Goal: Task Accomplishment & Management: Complete application form

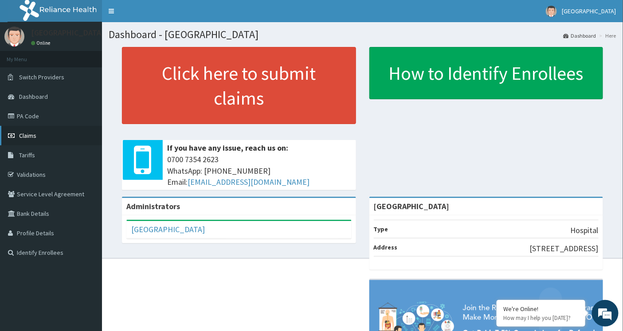
click at [23, 134] on span "Claims" at bounding box center [27, 136] width 17 height 8
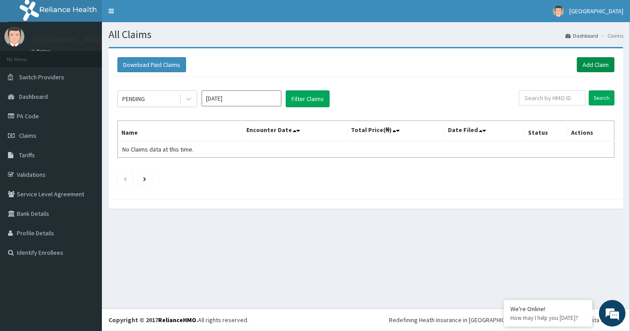
click at [594, 66] on link "Add Claim" at bounding box center [596, 64] width 38 height 15
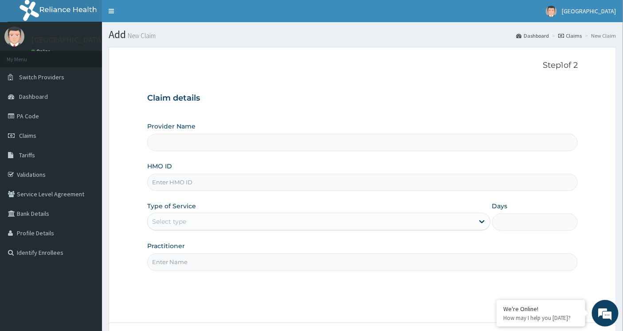
click at [183, 143] on input "Provider Name" at bounding box center [362, 142] width 431 height 17
type input "[GEOGRAPHIC_DATA]"
click at [173, 182] on input "HMO ID" at bounding box center [362, 182] width 431 height 17
paste input "JNY/10039/C"
type input "JNY/10039/C"
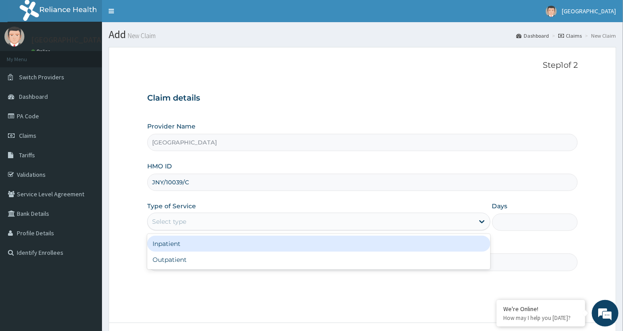
click at [193, 220] on div "Select type" at bounding box center [311, 222] width 326 height 14
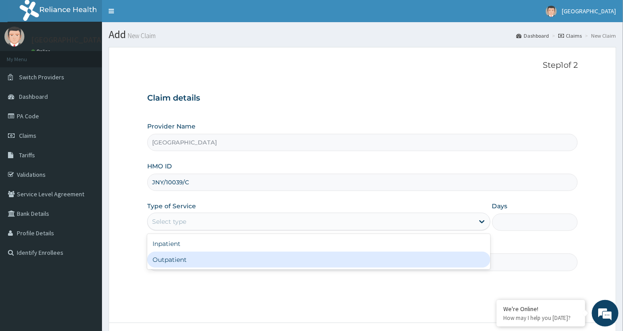
click at [184, 262] on div "Outpatient" at bounding box center [318, 260] width 343 height 16
type input "1"
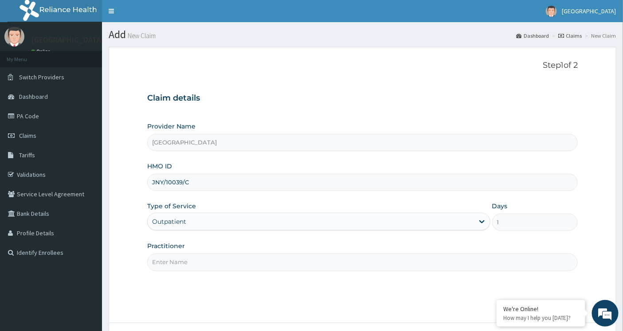
click at [184, 263] on input "Practitioner" at bounding box center [362, 262] width 431 height 17
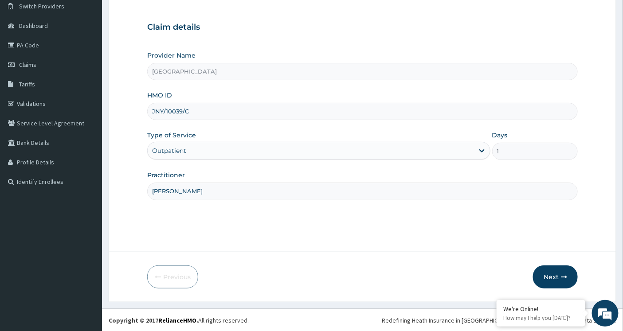
scroll to position [71, 0]
type input "Dr Okafor"
click at [546, 272] on button "Next" at bounding box center [555, 276] width 45 height 23
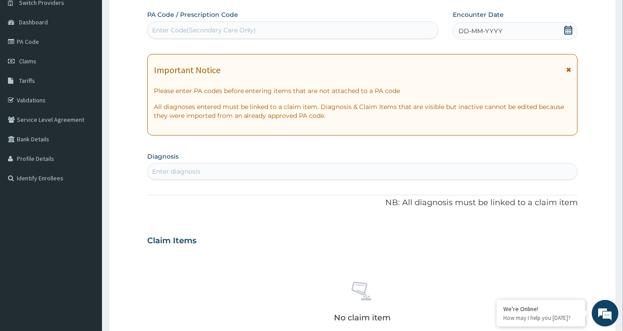
scroll to position [68, 0]
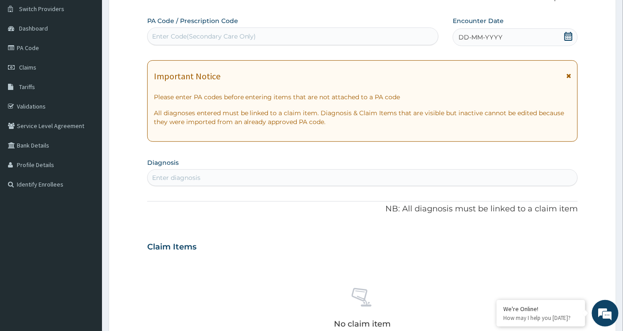
click at [565, 35] on icon at bounding box center [568, 36] width 9 height 9
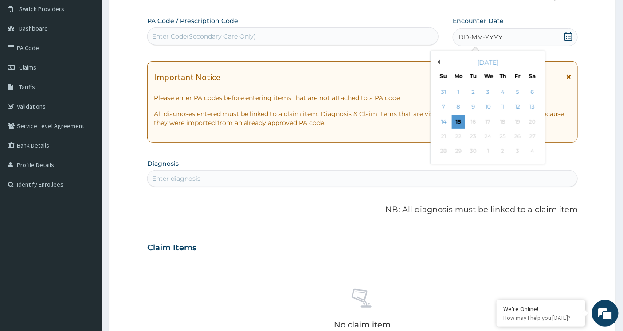
click at [437, 60] on button "Previous Month" at bounding box center [437, 62] width 4 height 4
click at [460, 148] on div "25" at bounding box center [458, 151] width 13 height 13
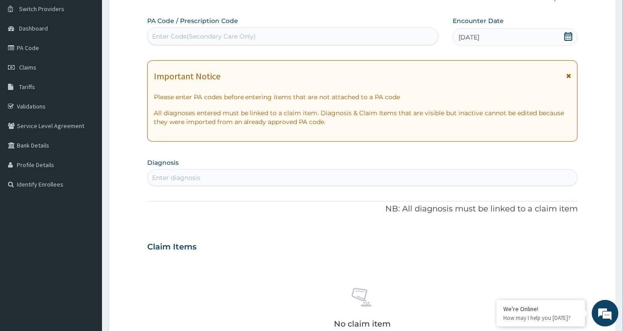
click at [281, 32] on div "Enter Code(Secondary Care Only)" at bounding box center [293, 36] width 291 height 14
click at [220, 178] on div "Enter diagnosis" at bounding box center [363, 178] width 430 height 14
type input "[MEDICAL_DATA]"
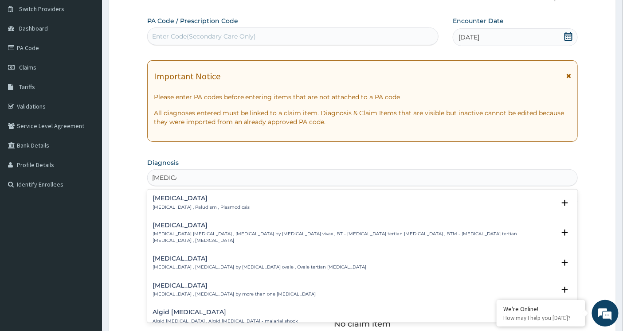
click at [203, 205] on p "[MEDICAL_DATA] , Paludism , Plasmodiosis" at bounding box center [201, 207] width 98 height 6
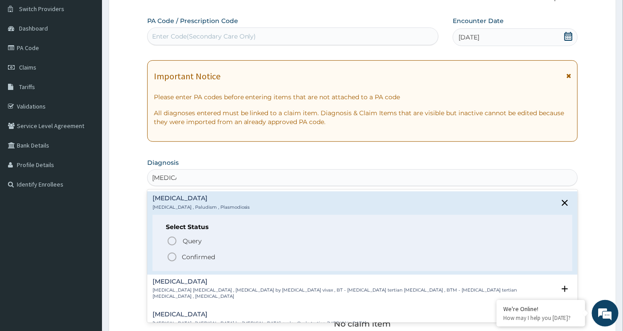
click at [168, 257] on icon "status option filled" at bounding box center [172, 257] width 11 height 11
click at [169, 256] on div "Claim Items" at bounding box center [362, 245] width 431 height 23
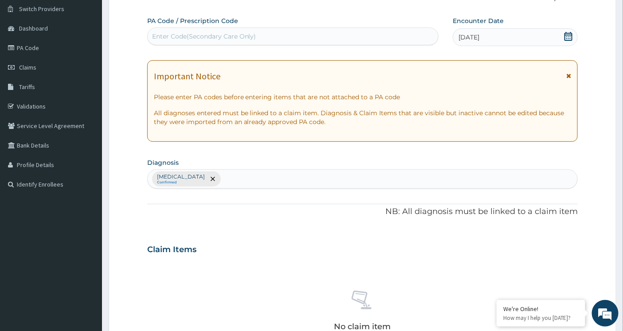
click at [218, 179] on div "Malaria Confirmed" at bounding box center [363, 179] width 430 height 19
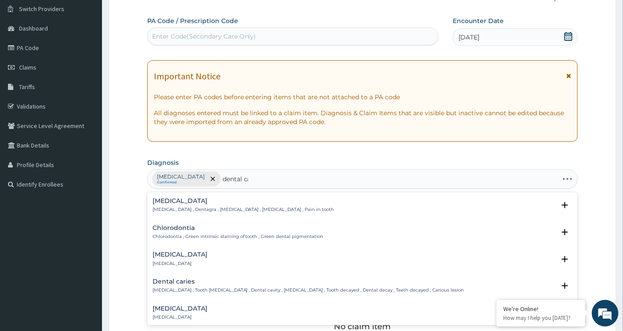
type input "dental car"
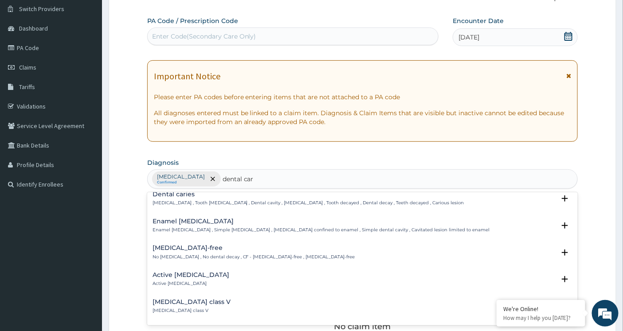
scroll to position [8, 0]
click at [219, 200] on p "Dental caries , Tooth caries , Dental cavity , Tooth decay , Tooth decayed , De…" at bounding box center [308, 202] width 312 height 6
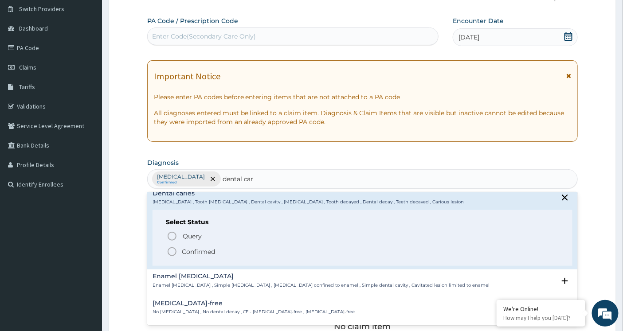
click at [170, 247] on icon "status option filled" at bounding box center [172, 251] width 11 height 11
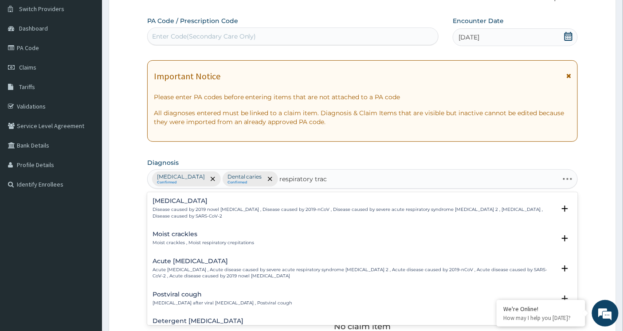
type input "respiratory tract"
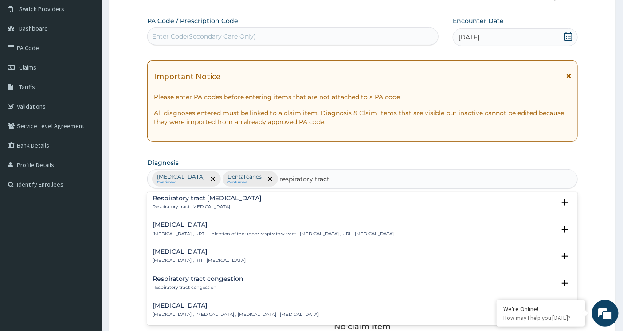
scroll to position [30, 0]
click at [217, 246] on div "Respiratory tract infection Respiratory tract infection , RTI - Respiratory tra…" at bounding box center [362, 258] width 431 height 27
click at [215, 250] on h4 "Respiratory tract infection" at bounding box center [198, 251] width 93 height 7
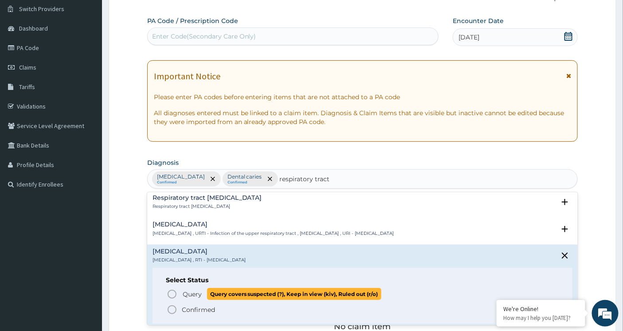
click at [170, 295] on icon "status option query" at bounding box center [172, 294] width 11 height 11
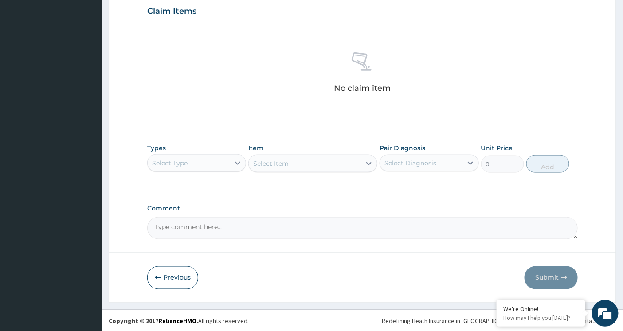
scroll to position [308, 0]
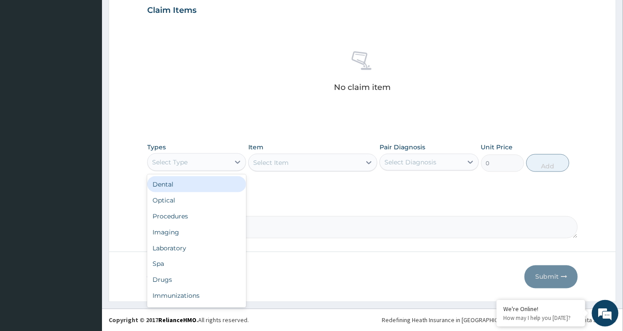
click at [227, 160] on div "Select Type" at bounding box center [189, 162] width 82 height 14
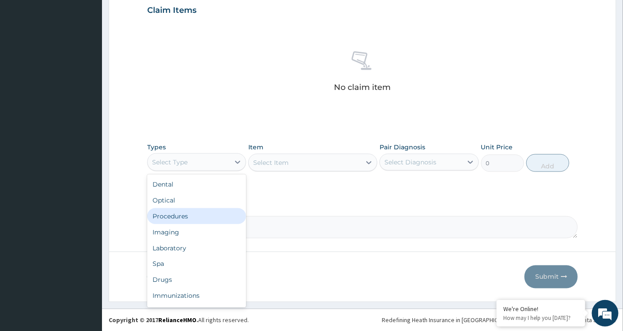
click at [198, 215] on div "Procedures" at bounding box center [196, 216] width 99 height 16
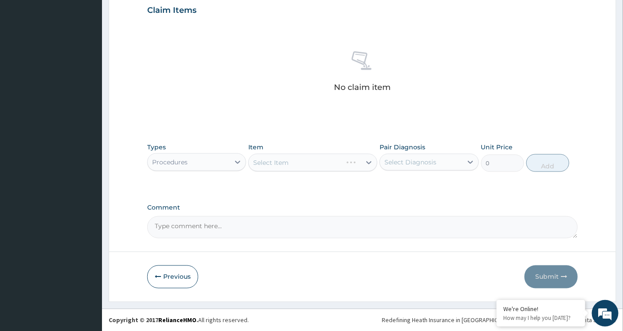
click at [337, 162] on div "Select Item" at bounding box center [312, 163] width 129 height 18
click at [368, 161] on div "Select Item" at bounding box center [312, 163] width 129 height 18
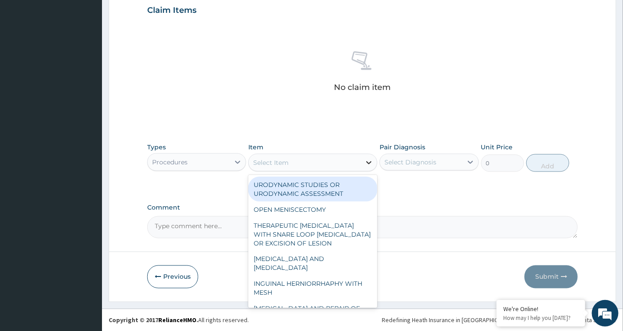
click at [365, 162] on icon at bounding box center [368, 162] width 9 height 9
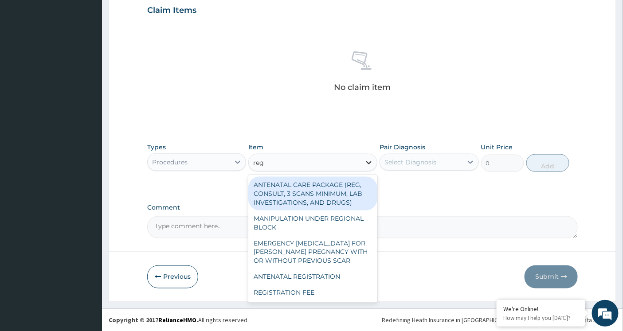
type input "regi"
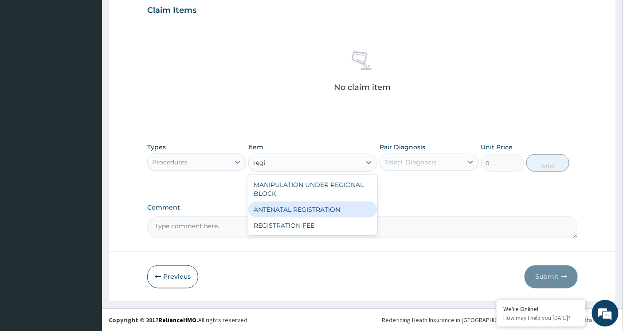
click at [342, 209] on div "ANTENATAL REGISTRATION" at bounding box center [312, 210] width 129 height 16
type input "80500"
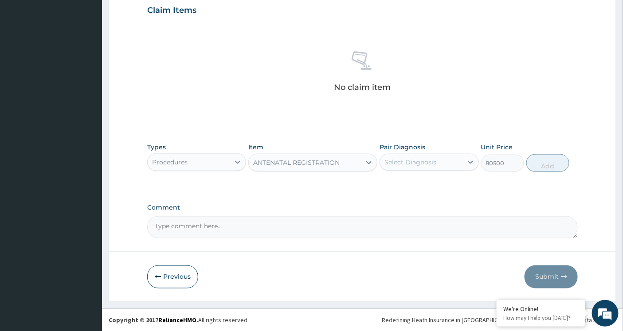
click at [356, 161] on div "ANTENATAL REGISTRATION" at bounding box center [305, 163] width 112 height 14
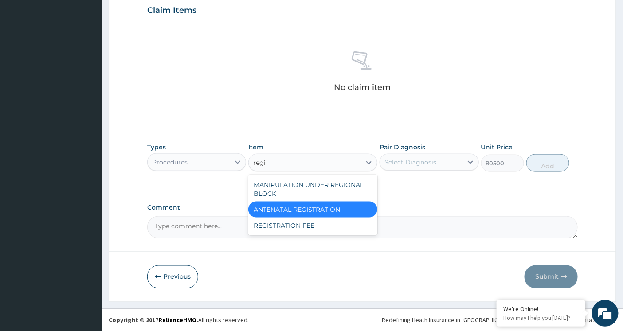
scroll to position [0, 0]
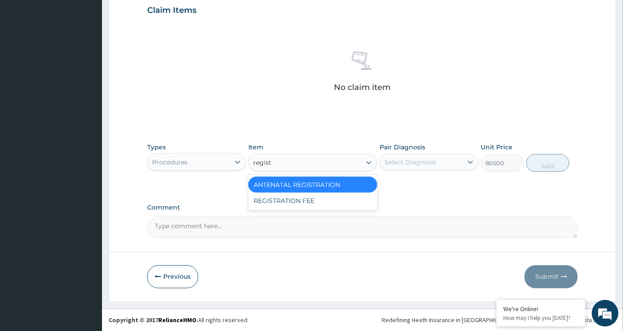
type input "registr"
click at [354, 201] on div "REGISTRATION FEE" at bounding box center [312, 201] width 129 height 16
type input "2300"
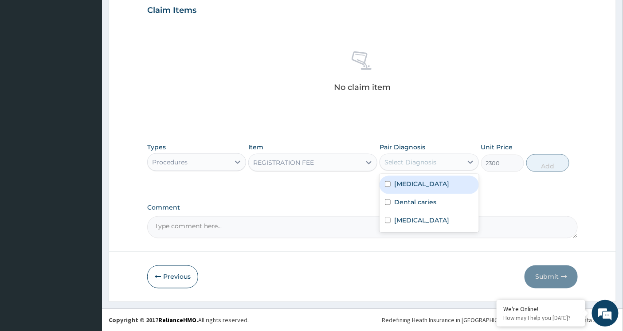
click at [435, 164] on div "Select Diagnosis" at bounding box center [410, 162] width 52 height 9
click at [388, 184] on input "checkbox" at bounding box center [388, 184] width 6 height 6
checkbox input "true"
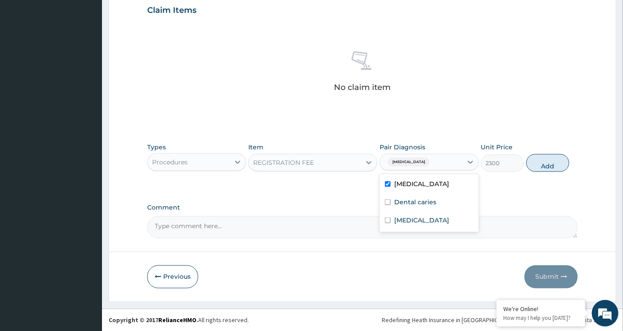
click at [387, 202] on input "checkbox" at bounding box center [388, 202] width 6 height 6
checkbox input "true"
click at [386, 223] on input "checkbox" at bounding box center [388, 221] width 6 height 6
checkbox input "true"
click at [544, 166] on button "Add" at bounding box center [547, 163] width 43 height 18
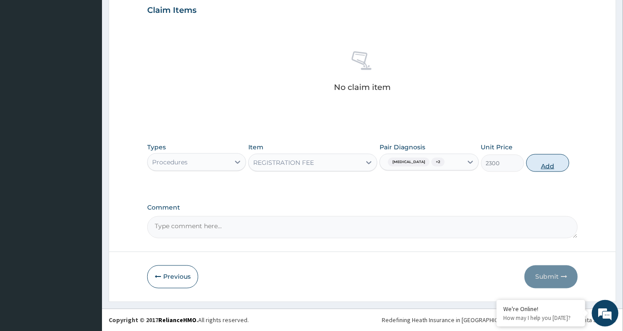
type input "0"
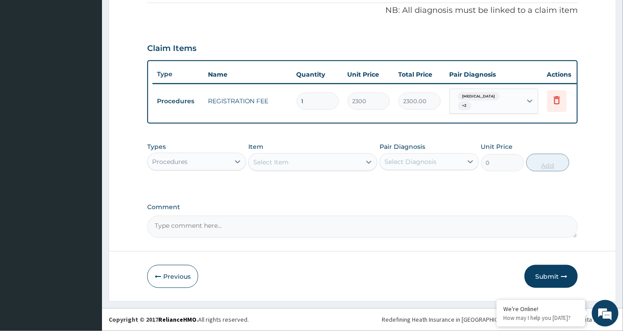
scroll to position [272, 0]
click at [272, 163] on div "Select Item" at bounding box center [270, 162] width 35 height 9
type input "general"
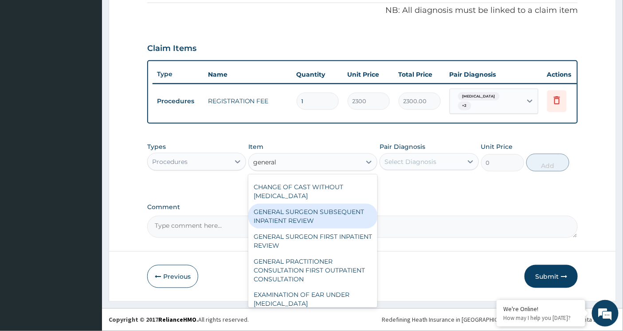
scroll to position [52, 0]
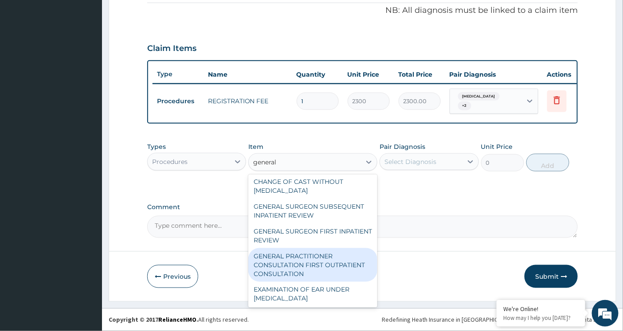
click at [282, 260] on div "GENERAL PRACTITIONER CONSULTATION FIRST OUTPATIENT CONSULTATION" at bounding box center [312, 265] width 129 height 34
type input "3794.9999999999995"
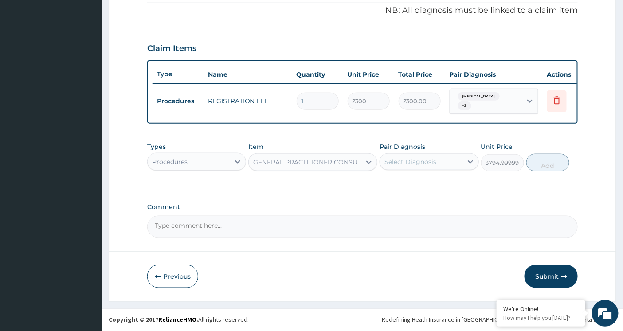
click at [426, 164] on div "Select Diagnosis" at bounding box center [410, 161] width 52 height 9
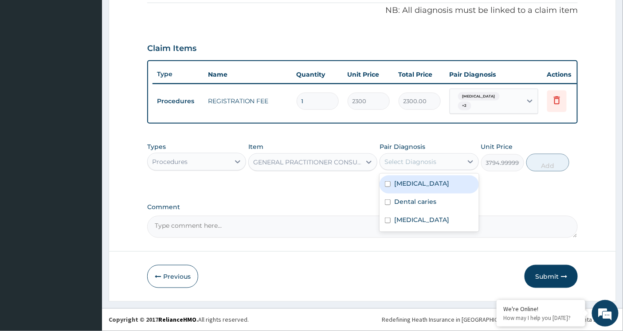
click at [389, 184] on input "checkbox" at bounding box center [388, 184] width 6 height 6
checkbox input "true"
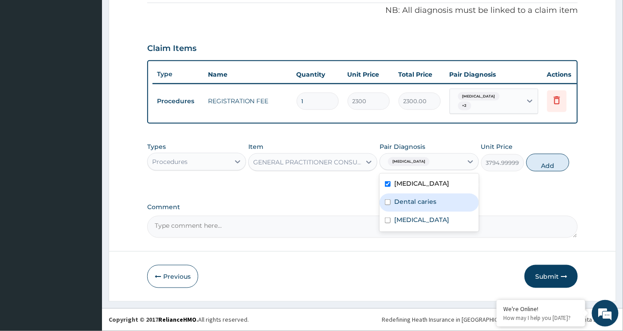
click at [386, 202] on input "checkbox" at bounding box center [388, 202] width 6 height 6
checkbox input "true"
click at [386, 223] on input "checkbox" at bounding box center [388, 221] width 6 height 6
checkbox input "true"
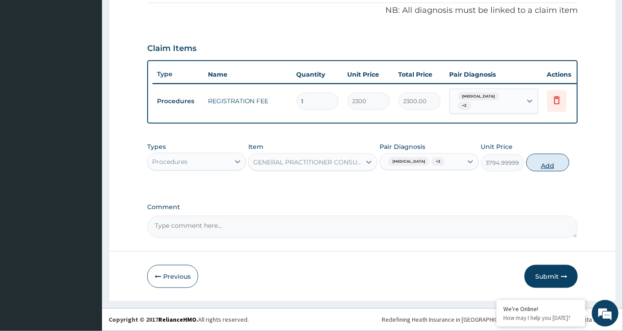
click at [543, 163] on button "Add" at bounding box center [547, 163] width 43 height 18
type input "0"
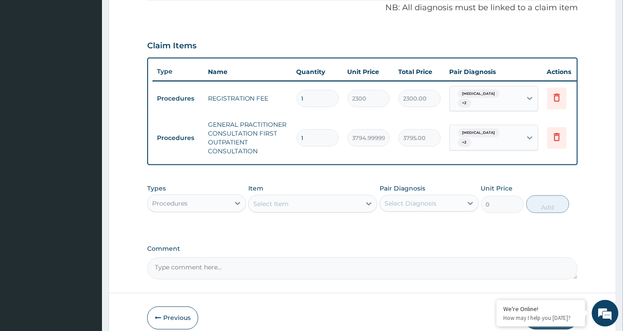
click at [220, 202] on div "Procedures" at bounding box center [189, 203] width 82 height 14
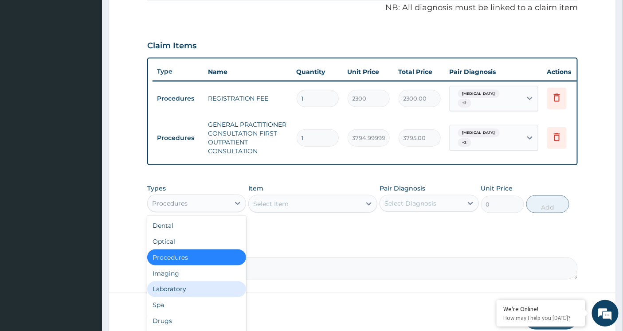
click at [183, 293] on div "Laboratory" at bounding box center [196, 289] width 99 height 16
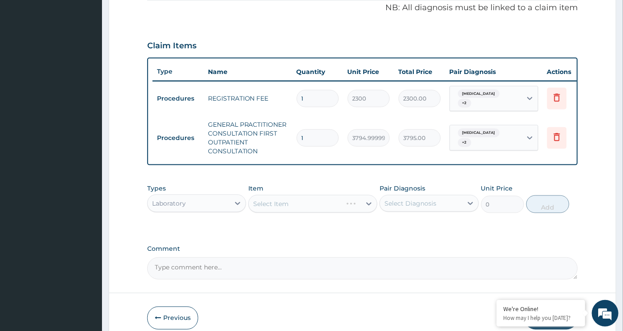
click at [335, 211] on div "Select Item" at bounding box center [312, 204] width 129 height 18
click at [335, 209] on div "Select Item" at bounding box center [312, 204] width 129 height 18
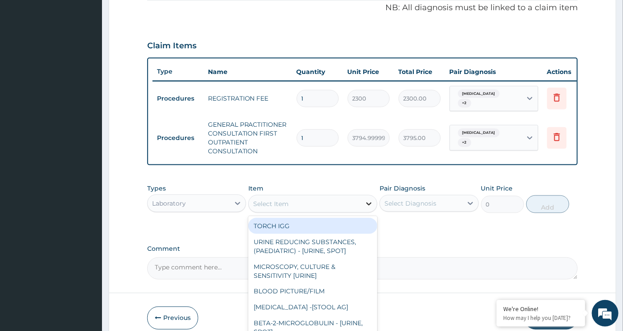
click at [365, 206] on icon at bounding box center [368, 203] width 9 height 9
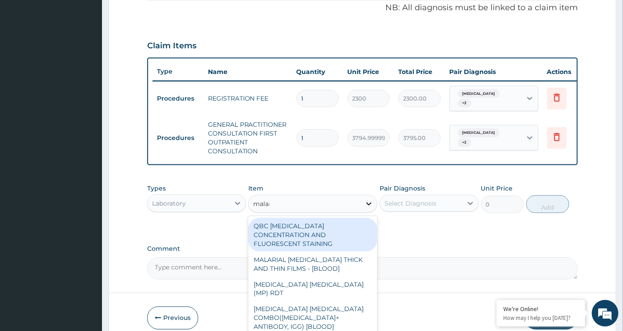
type input "malari"
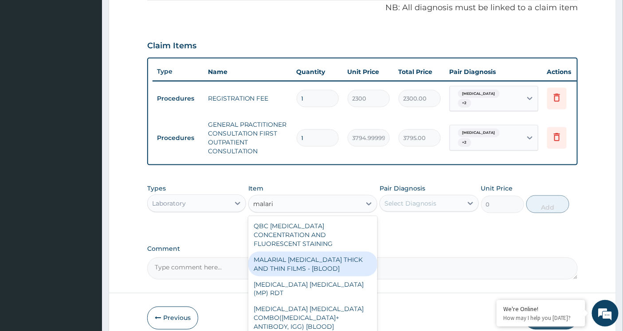
click at [330, 254] on div "MALARIAL PARASITE THICK AND THIN FILMS - [BLOOD]" at bounding box center [312, 264] width 129 height 25
type input "1724.9999999999998"
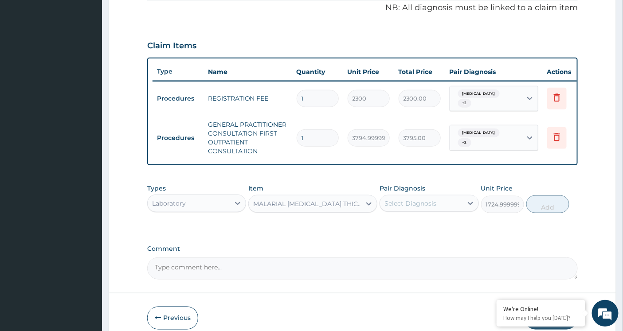
click at [437, 207] on div "Select Diagnosis" at bounding box center [421, 203] width 82 height 14
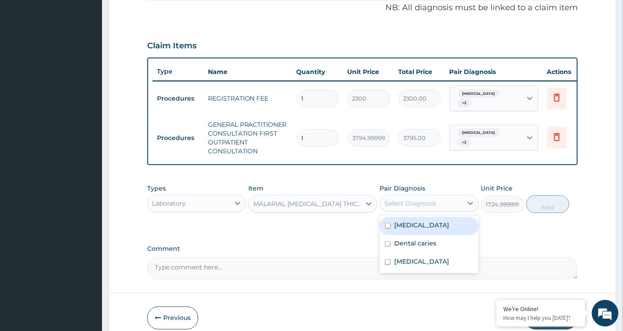
click at [419, 225] on div "Malaria" at bounding box center [428, 226] width 99 height 18
checkbox input "true"
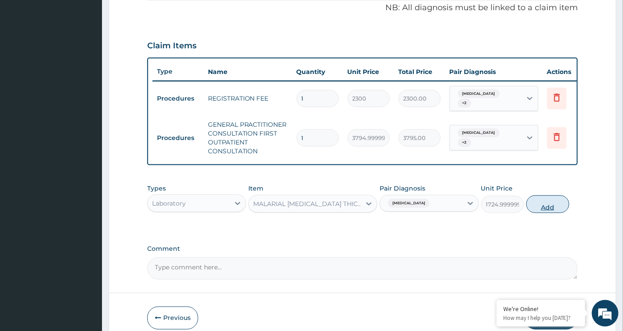
click at [542, 210] on button "Add" at bounding box center [547, 204] width 43 height 18
type input "0"
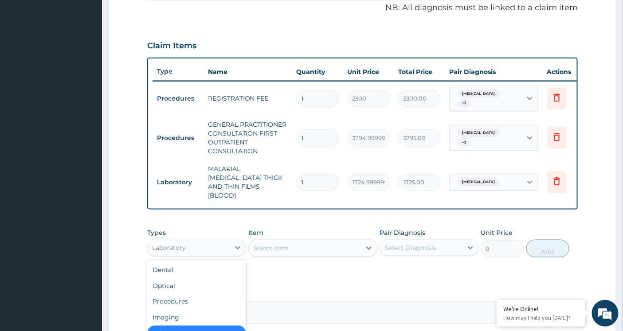
click at [215, 244] on div "Laboratory" at bounding box center [189, 248] width 82 height 14
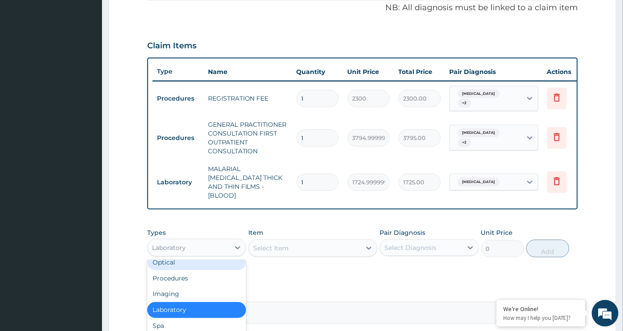
scroll to position [30, 0]
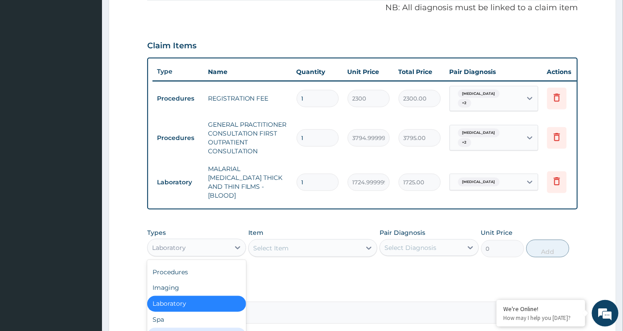
click at [173, 328] on div "Drugs" at bounding box center [196, 336] width 99 height 16
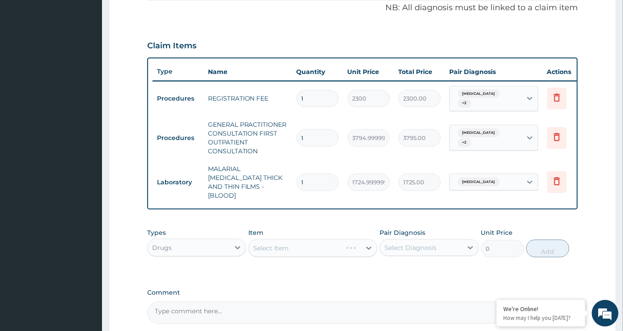
click at [316, 240] on div "Select Item" at bounding box center [312, 248] width 129 height 18
click at [328, 246] on div "Select Item" at bounding box center [312, 248] width 129 height 18
click at [367, 247] on icon at bounding box center [369, 248] width 5 height 3
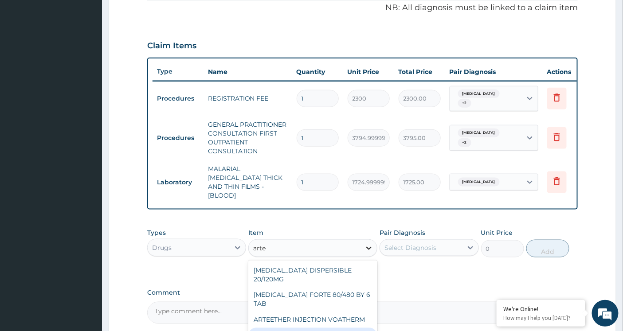
type input "artem"
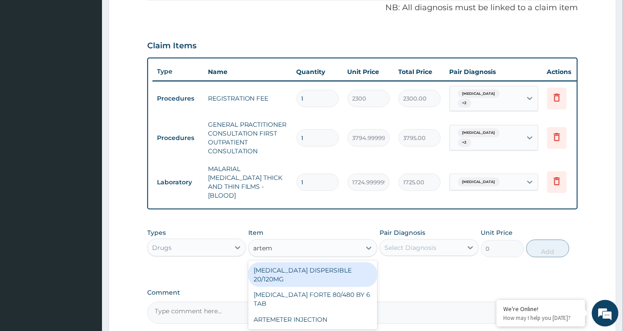
click at [350, 262] on div "COARTEM DISPERSIBLE 20/120MG" at bounding box center [312, 274] width 129 height 25
type input "120.17500000000001"
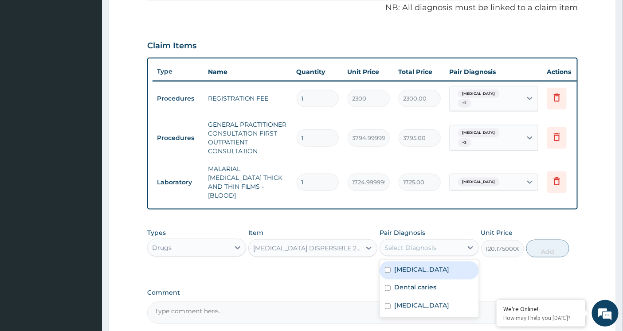
click at [449, 241] on div "Select Diagnosis" at bounding box center [421, 248] width 82 height 14
click at [387, 267] on input "checkbox" at bounding box center [388, 270] width 6 height 6
checkbox input "true"
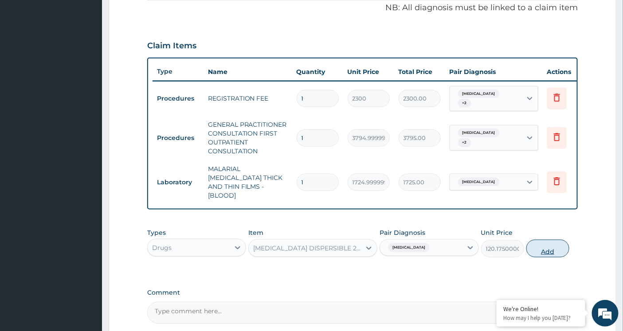
click at [548, 245] on button "Add" at bounding box center [547, 249] width 43 height 18
type input "0"
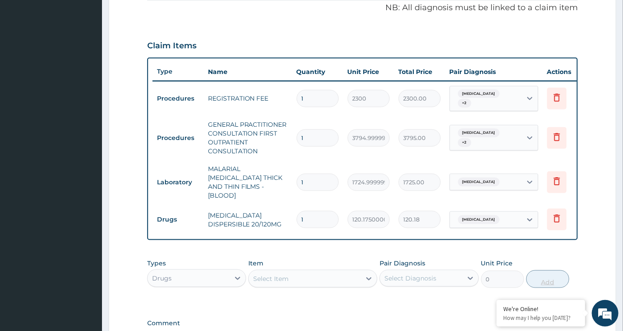
type input "0.00"
type input "2"
type input "240.35"
type input "24"
type input "2884.20"
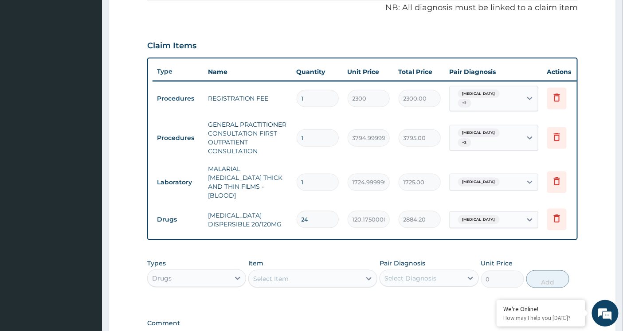
type input "24"
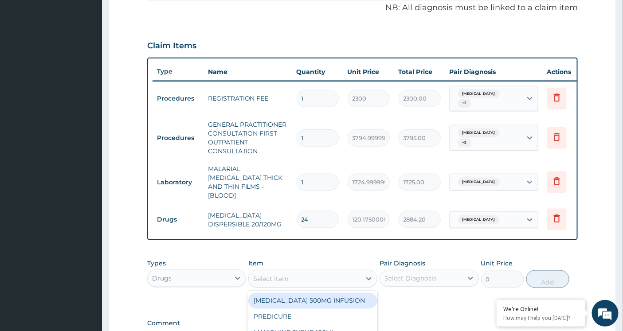
click at [305, 272] on div "Select Item" at bounding box center [305, 279] width 112 height 14
type input "paraceta"
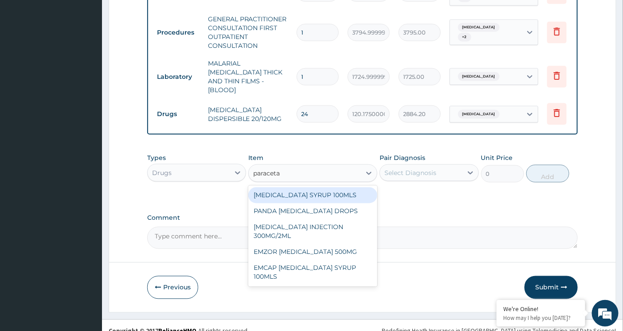
scroll to position [383, 0]
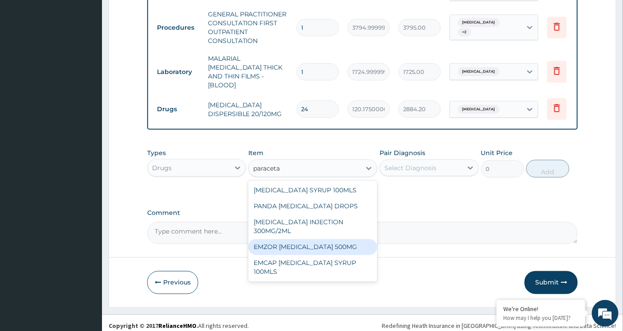
click at [318, 240] on div "EMZOR PARACETAMOL 500MG" at bounding box center [312, 247] width 129 height 16
type input "25.299999999999997"
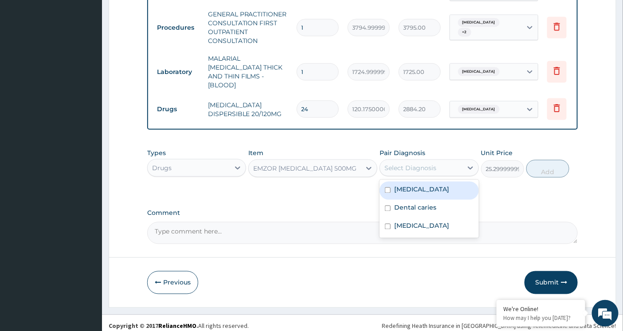
click at [405, 168] on div "Select Diagnosis" at bounding box center [421, 168] width 82 height 14
click at [383, 184] on div "Malaria" at bounding box center [428, 191] width 99 height 18
checkbox input "true"
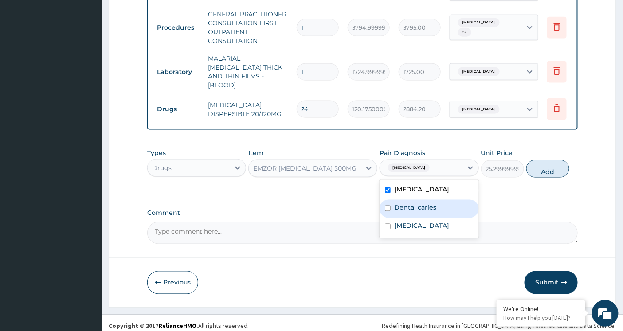
click at [384, 201] on div "Dental caries" at bounding box center [428, 209] width 99 height 18
checkbox input "true"
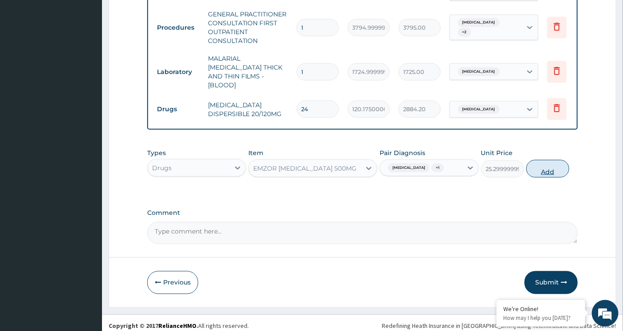
click at [529, 166] on button "Add" at bounding box center [547, 169] width 43 height 18
type input "0"
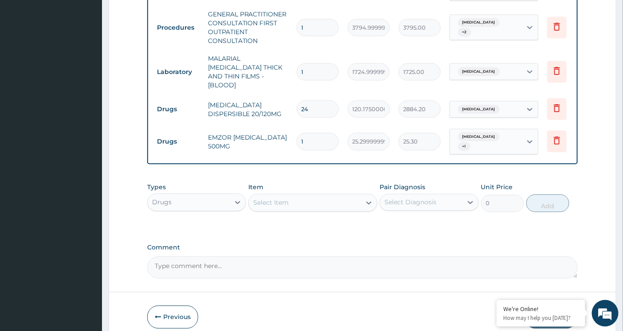
click at [305, 133] on input "1" at bounding box center [318, 141] width 42 height 17
type input "15"
type input "379.50"
type input "15"
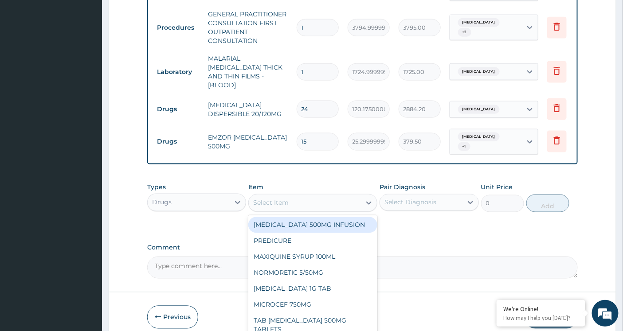
click at [272, 199] on div "Select Item" at bounding box center [270, 203] width 35 height 9
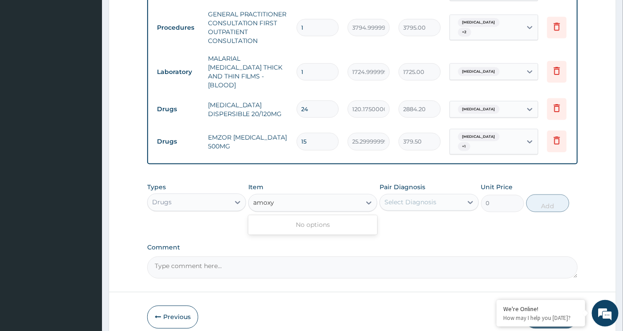
type input "amox"
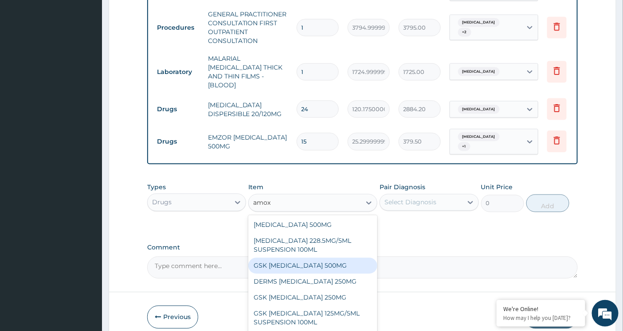
click at [270, 258] on div "GSK AMOXIL 500MG" at bounding box center [312, 266] width 129 height 16
type input "63.25"
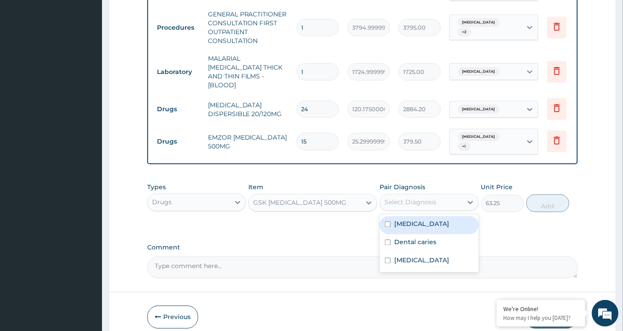
click at [413, 198] on div "Select Diagnosis" at bounding box center [410, 202] width 52 height 9
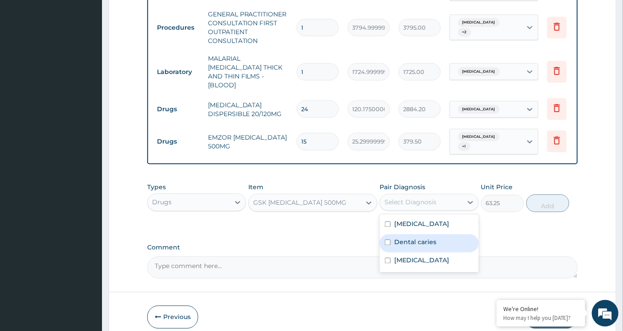
click at [387, 240] on input "checkbox" at bounding box center [388, 243] width 6 height 6
checkbox input "true"
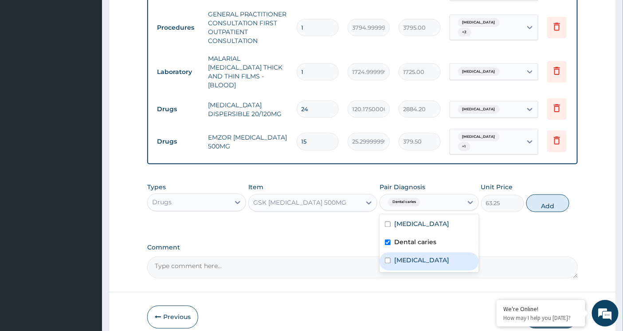
click at [387, 258] on input "checkbox" at bounding box center [388, 261] width 6 height 6
checkbox input "true"
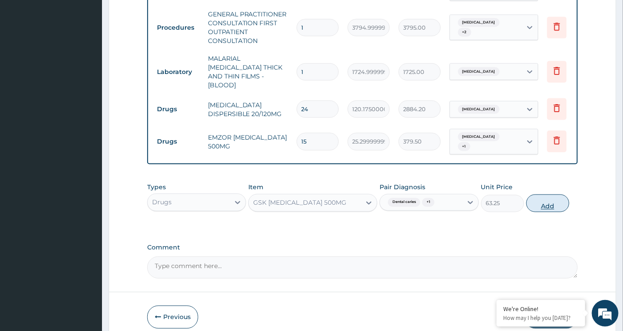
click at [547, 195] on button "Add" at bounding box center [547, 204] width 43 height 18
type input "0"
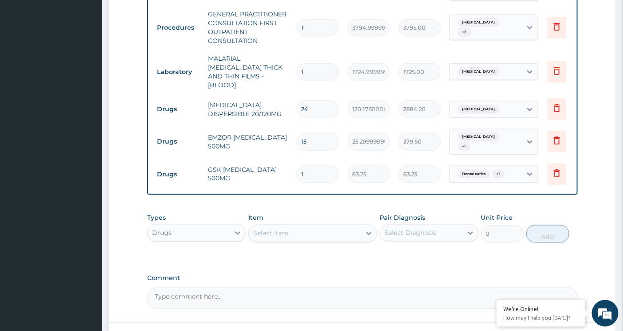
type input "15"
type input "948.75"
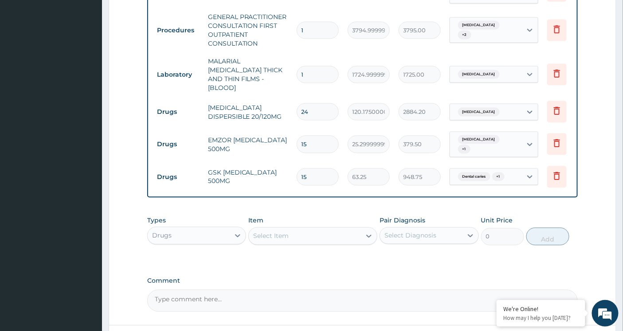
type input "15"
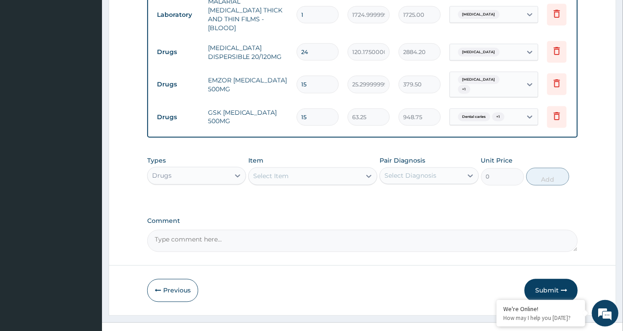
scroll to position [445, 0]
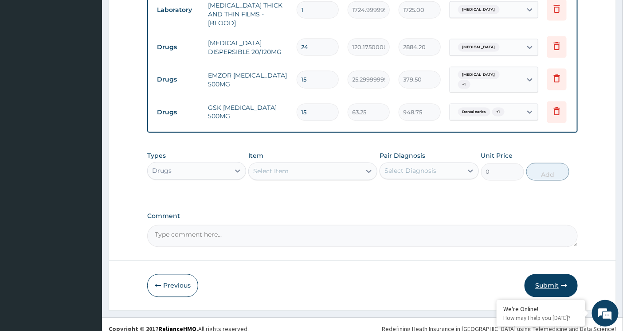
click at [546, 275] on button "Submit" at bounding box center [550, 285] width 53 height 23
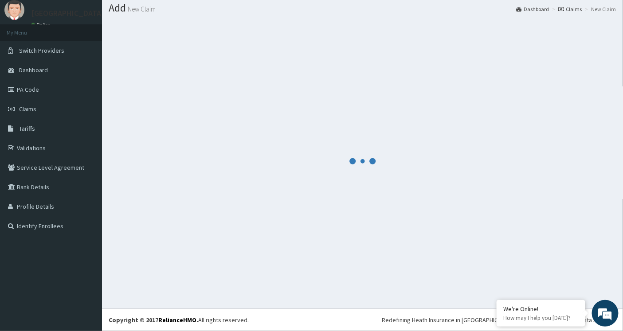
scroll to position [27, 0]
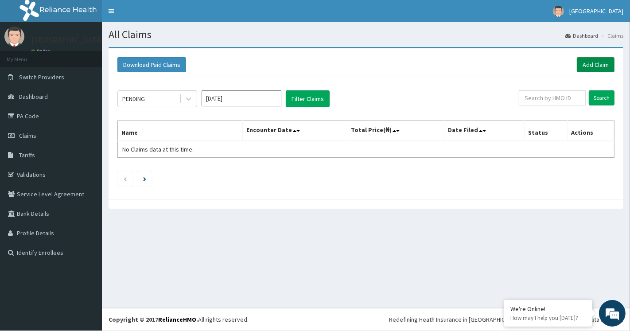
click at [583, 66] on link "Add Claim" at bounding box center [596, 64] width 38 height 15
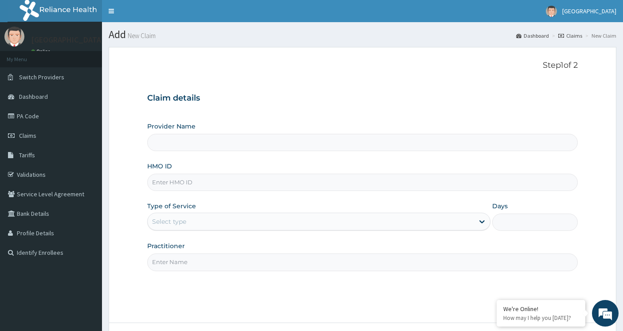
type input "[GEOGRAPHIC_DATA]"
click at [184, 183] on input "HMO ID" at bounding box center [362, 182] width 431 height 17
paste input "JNY/10039/E"
type input "JNY/10039/E"
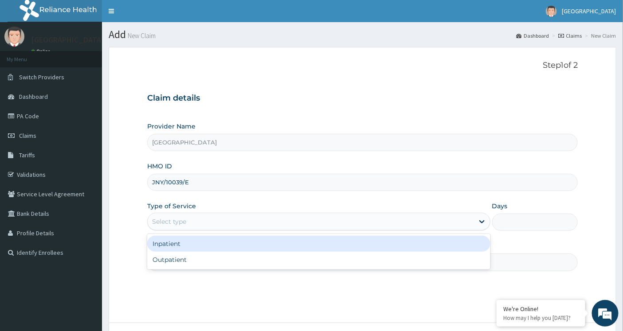
click at [250, 220] on div "Select type" at bounding box center [311, 222] width 326 height 14
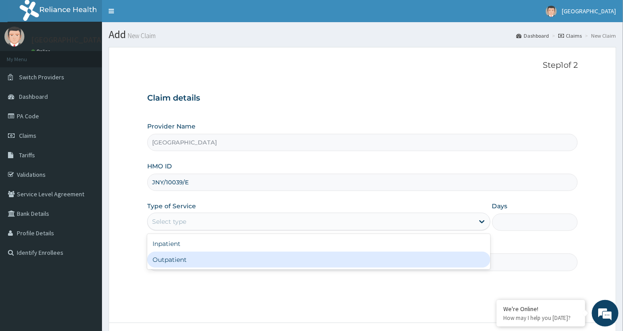
click at [228, 263] on div "Outpatient" at bounding box center [318, 260] width 343 height 16
type input "1"
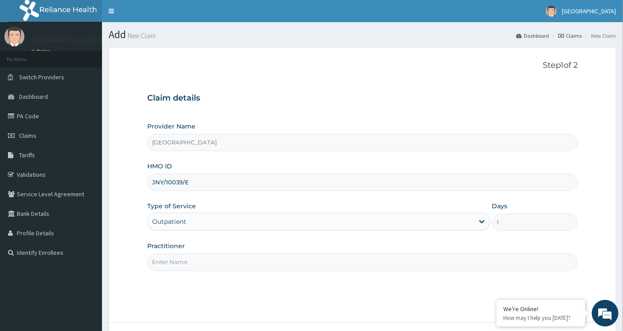
click at [228, 261] on input "Practitioner" at bounding box center [362, 262] width 431 height 17
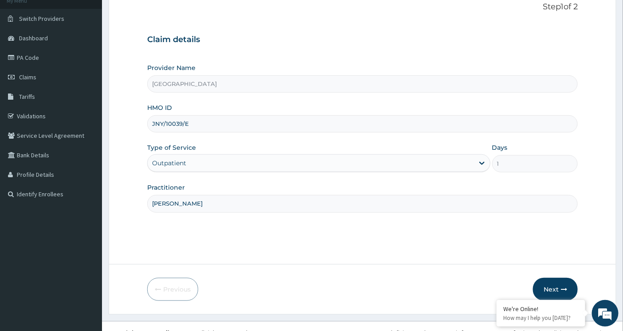
scroll to position [71, 0]
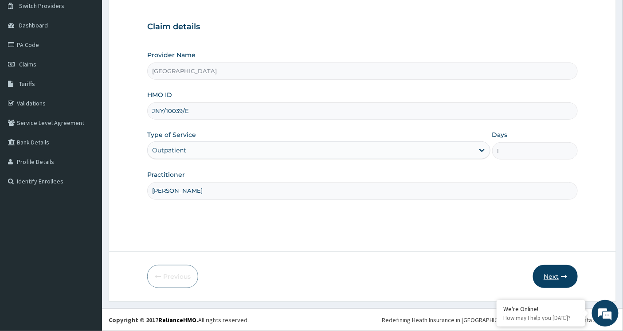
type input "[PERSON_NAME]"
click at [550, 274] on button "Next" at bounding box center [555, 276] width 45 height 23
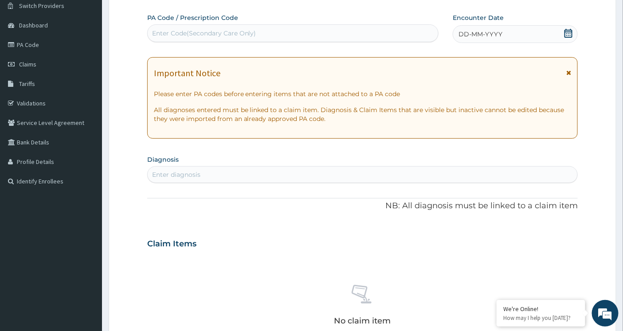
click at [566, 30] on icon at bounding box center [568, 33] width 9 height 9
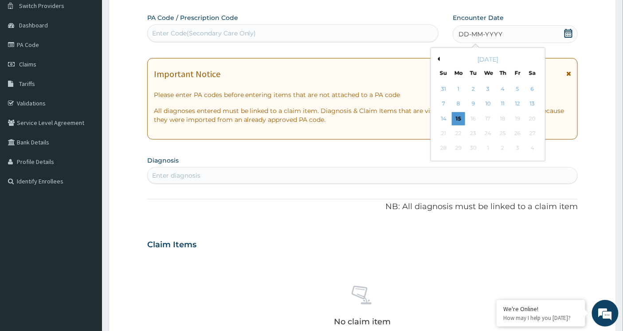
click at [438, 58] on button "Previous Month" at bounding box center [437, 59] width 4 height 4
click at [457, 149] on div "25" at bounding box center [458, 148] width 13 height 13
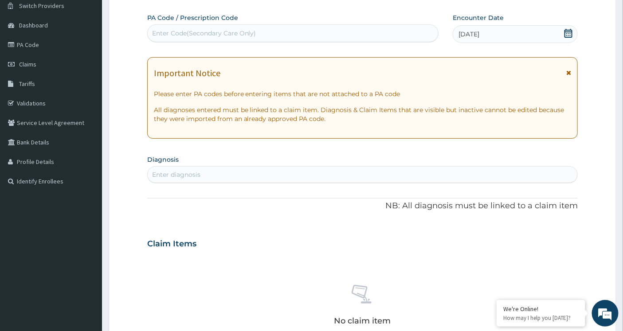
click at [319, 176] on div "Enter diagnosis" at bounding box center [363, 175] width 430 height 14
type input "[MEDICAL_DATA]"
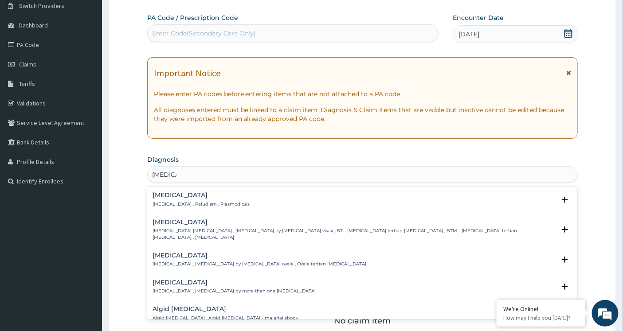
click at [291, 193] on div "[MEDICAL_DATA] [MEDICAL_DATA] , Paludism , Plasmodiosis" at bounding box center [362, 200] width 420 height 16
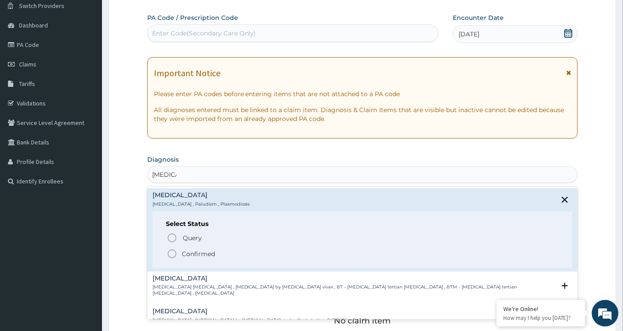
click at [169, 253] on icon "status option filled" at bounding box center [172, 254] width 11 height 11
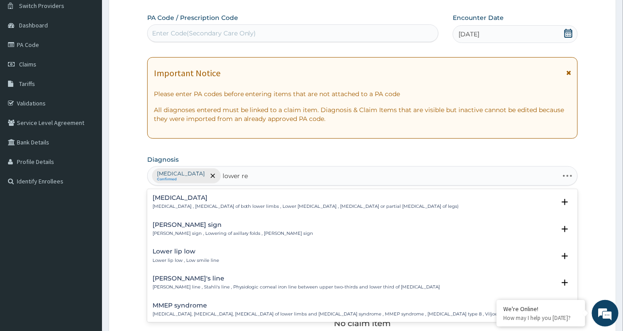
type input "lower res"
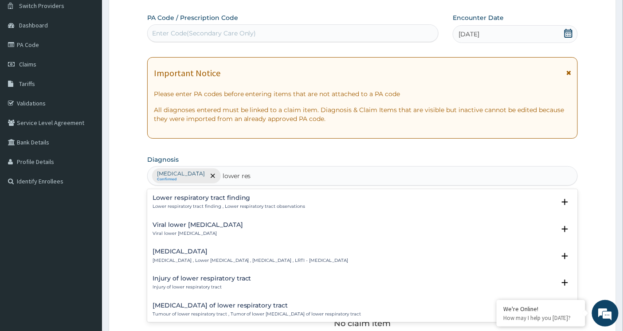
click at [176, 252] on h4 "Lower respiratory tract infection" at bounding box center [250, 251] width 196 height 7
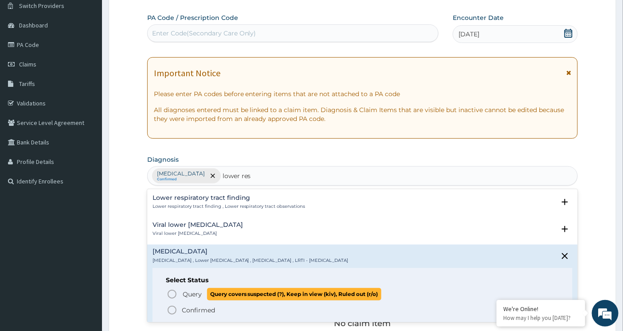
click at [171, 294] on icon "status option query" at bounding box center [172, 294] width 11 height 11
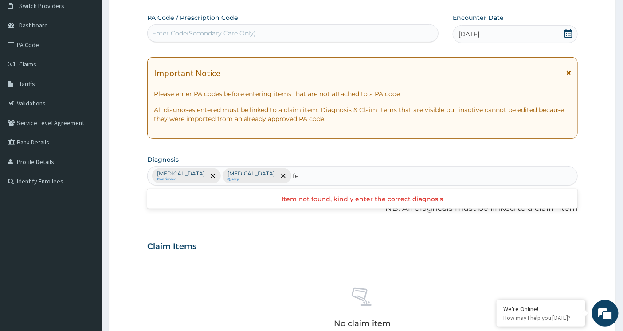
type input "f"
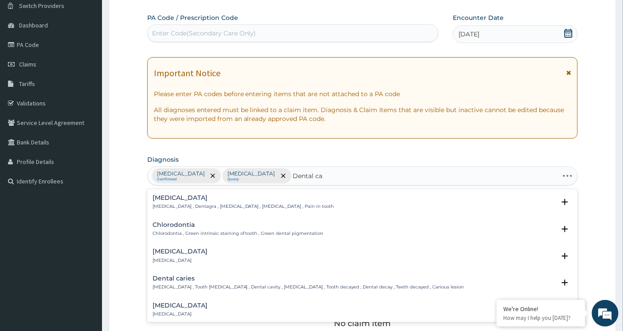
type input "Dental car"
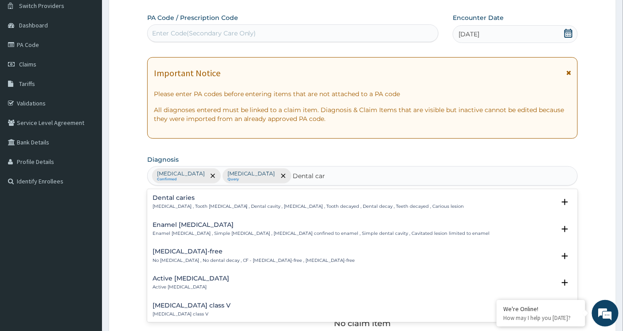
click at [191, 199] on h4 "Dental caries" at bounding box center [308, 198] width 312 height 7
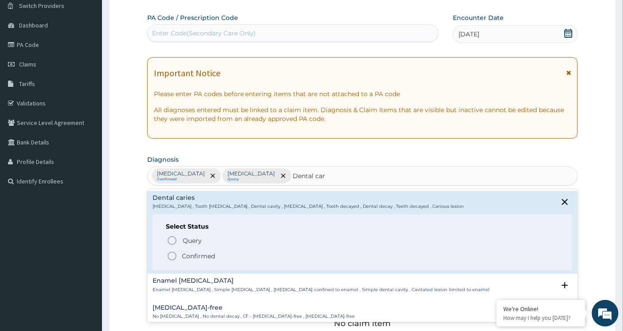
click at [170, 256] on icon "status option filled" at bounding box center [172, 256] width 11 height 11
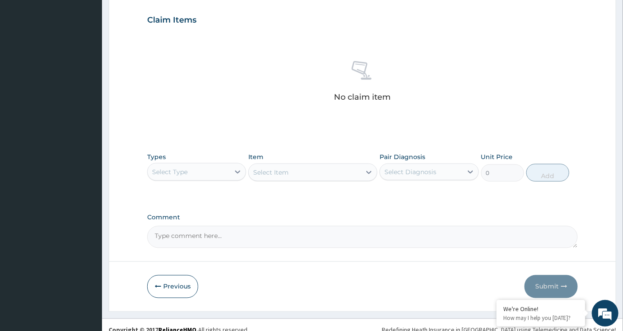
scroll to position [298, 0]
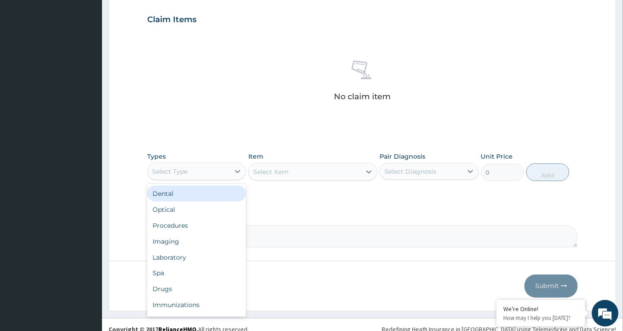
click at [224, 168] on div "Select Type" at bounding box center [189, 171] width 82 height 14
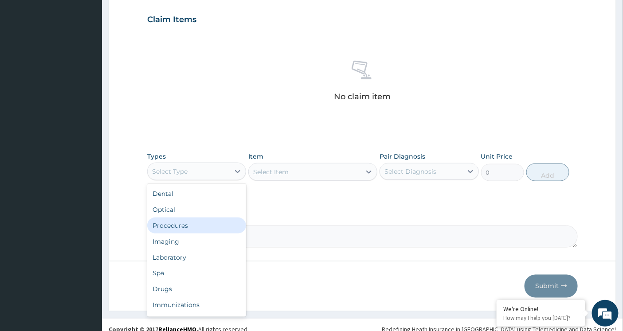
click at [200, 225] on div "Procedures" at bounding box center [196, 226] width 99 height 16
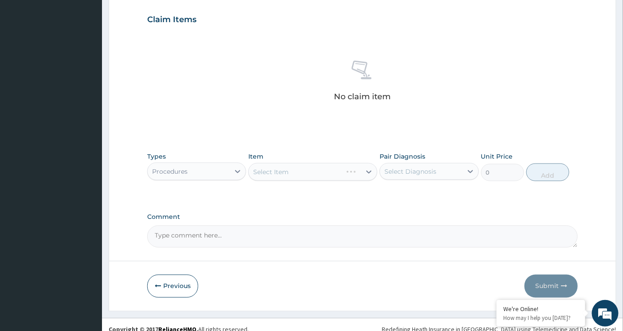
click at [307, 176] on div "Select Item" at bounding box center [312, 172] width 129 height 18
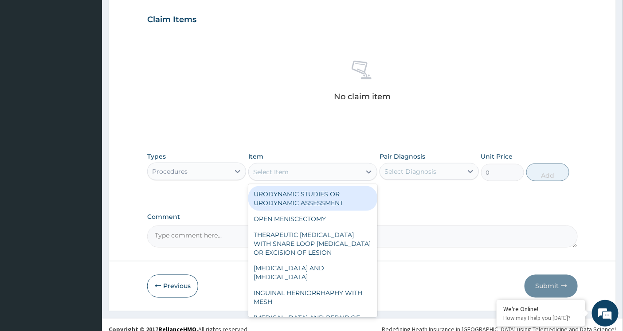
click at [355, 173] on div "Select Item" at bounding box center [305, 172] width 112 height 14
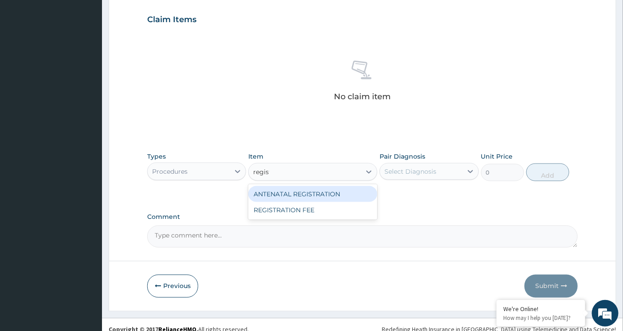
type input "registr"
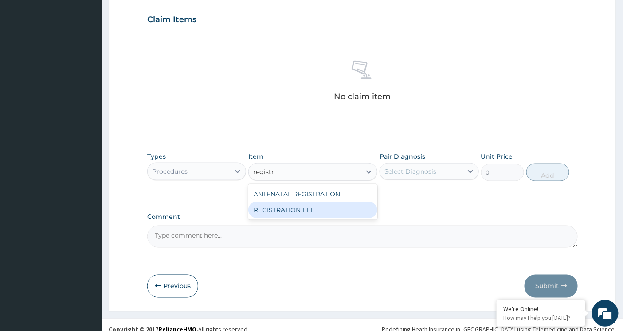
click at [338, 213] on div "REGISTRATION FEE" at bounding box center [312, 210] width 129 height 16
type input "2300"
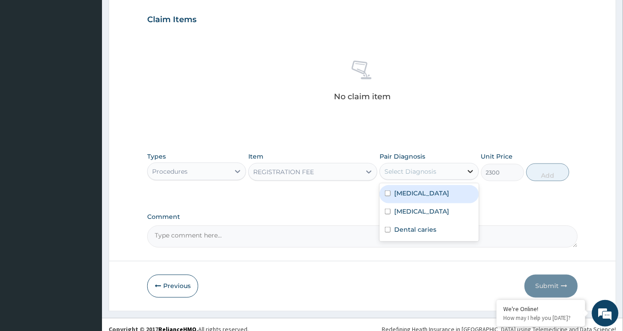
click at [467, 174] on icon at bounding box center [470, 171] width 9 height 9
click at [389, 193] on input "checkbox" at bounding box center [388, 194] width 6 height 6
checkbox input "true"
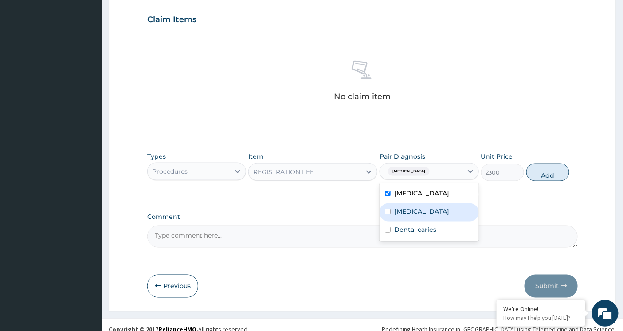
click at [386, 215] on input "checkbox" at bounding box center [388, 212] width 6 height 6
checkbox input "true"
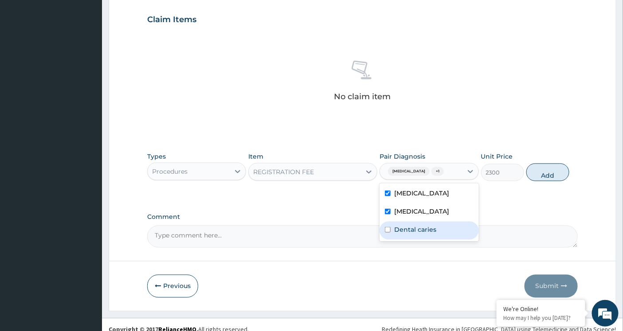
click at [386, 233] on input "checkbox" at bounding box center [388, 230] width 6 height 6
checkbox input "true"
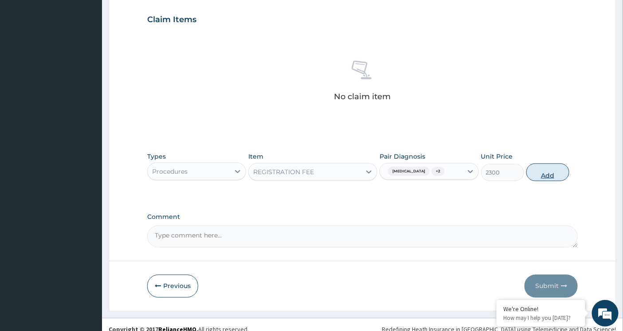
click at [548, 173] on button "Add" at bounding box center [547, 173] width 43 height 18
type input "0"
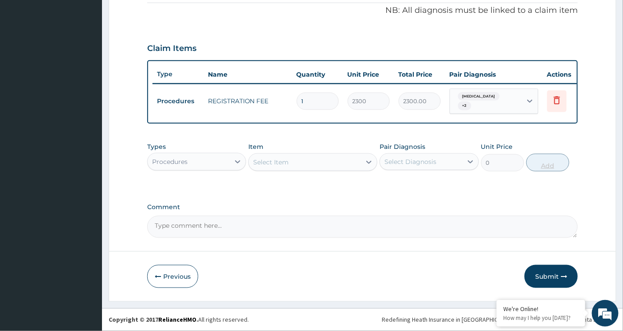
scroll to position [272, 0]
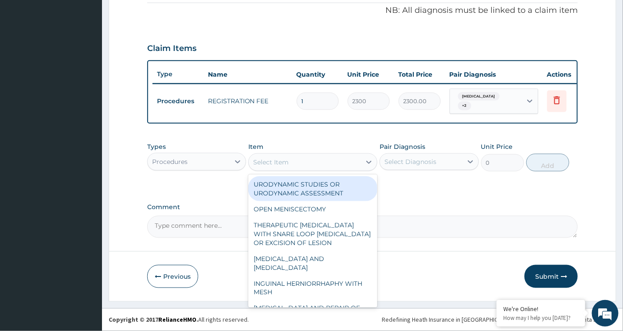
click at [297, 163] on div "Select Item" at bounding box center [305, 162] width 112 height 14
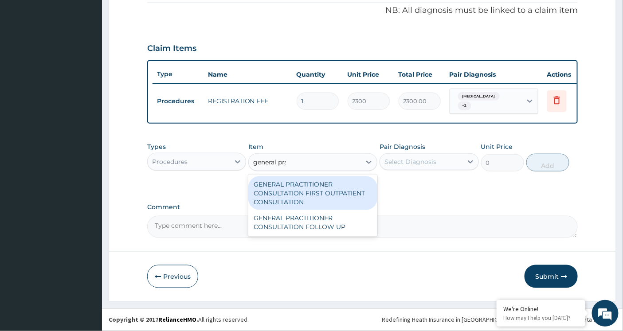
type input "general prac"
click at [295, 189] on div "GENERAL PRACTITIONER CONSULTATION FIRST OUTPATIENT CONSULTATION" at bounding box center [312, 193] width 129 height 34
type input "3794.9999999999995"
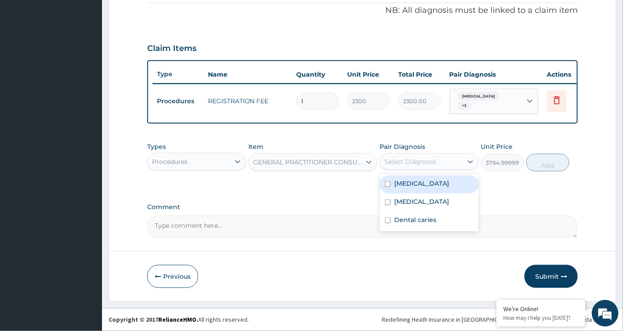
click at [445, 164] on div "Select Diagnosis" at bounding box center [421, 162] width 82 height 14
click at [386, 185] on input "checkbox" at bounding box center [388, 184] width 6 height 6
checkbox input "true"
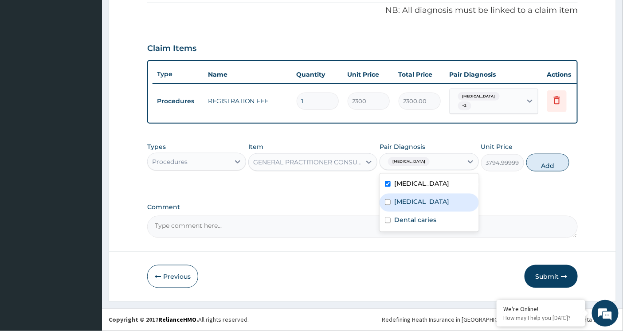
click at [385, 205] on input "checkbox" at bounding box center [388, 202] width 6 height 6
checkbox input "true"
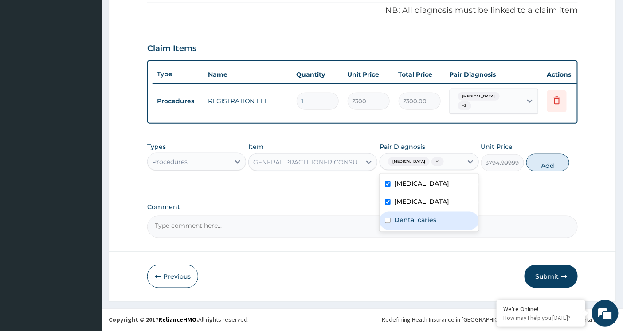
click at [385, 223] on input "checkbox" at bounding box center [388, 221] width 6 height 6
checkbox input "true"
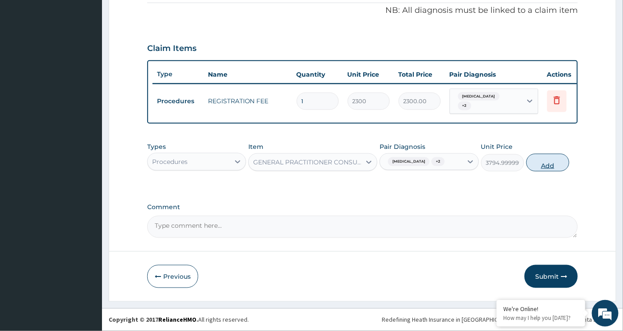
click at [557, 162] on button "Add" at bounding box center [547, 163] width 43 height 18
type input "0"
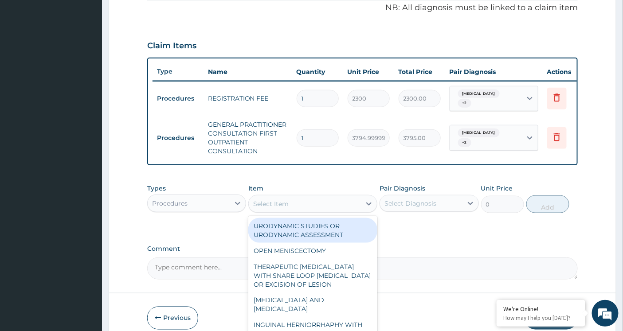
click at [277, 206] on div "Select Item" at bounding box center [270, 203] width 35 height 9
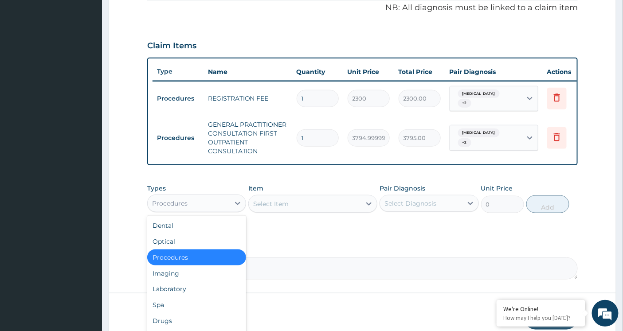
click at [225, 205] on div "Procedures" at bounding box center [189, 203] width 82 height 14
click at [187, 292] on div "Laboratory" at bounding box center [196, 289] width 99 height 16
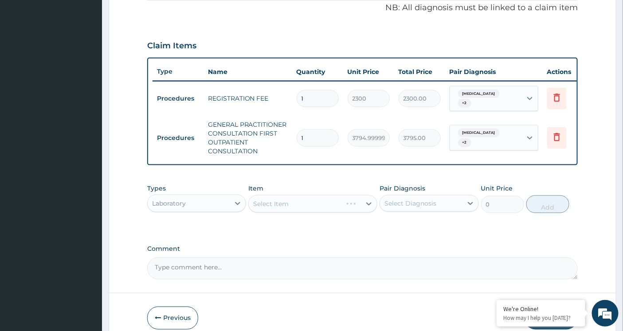
click at [285, 209] on div "Select Item" at bounding box center [312, 204] width 129 height 18
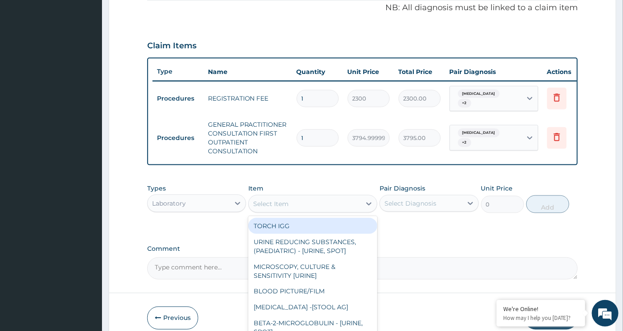
click at [285, 208] on div "Select Item" at bounding box center [270, 203] width 35 height 9
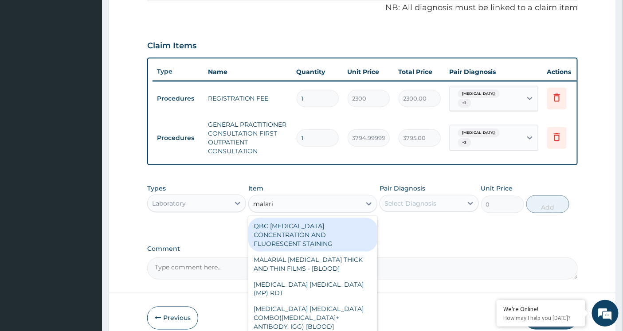
type input "malaria"
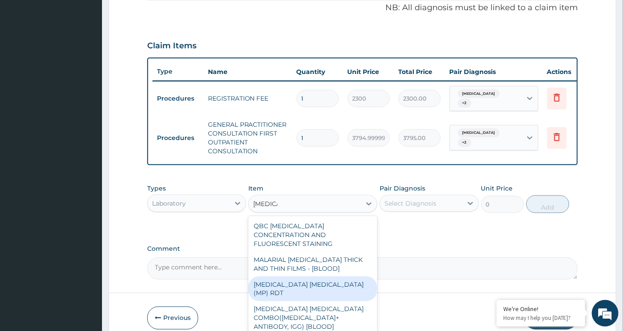
click at [284, 277] on div "MALARIA PARASITE (MP) RDT" at bounding box center [312, 289] width 129 height 25
type input "1724.9999999999998"
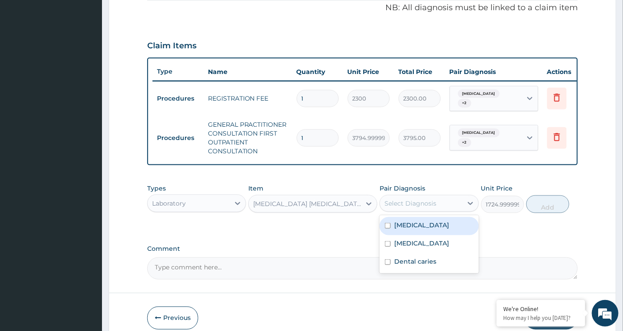
click at [430, 206] on div "Select Diagnosis" at bounding box center [410, 203] width 52 height 9
click at [386, 229] on input "checkbox" at bounding box center [388, 226] width 6 height 6
checkbox input "true"
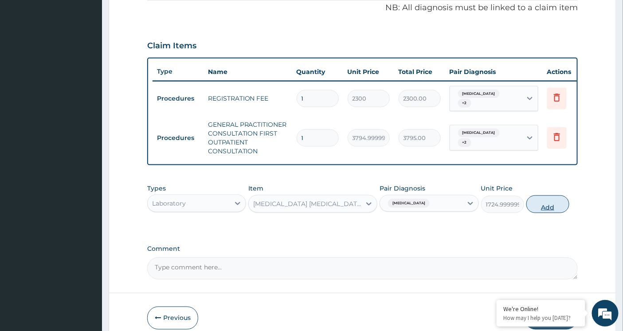
click at [546, 213] on button "Add" at bounding box center [547, 204] width 43 height 18
type input "0"
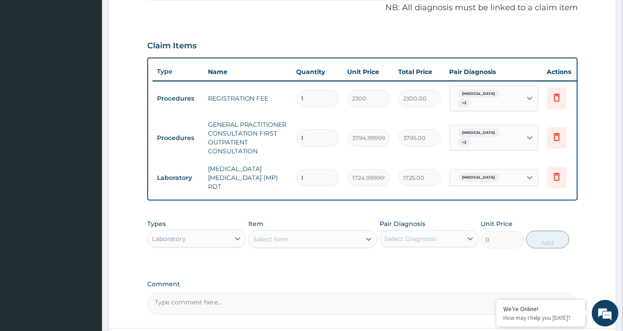
click at [219, 237] on div "Laboratory" at bounding box center [189, 239] width 82 height 14
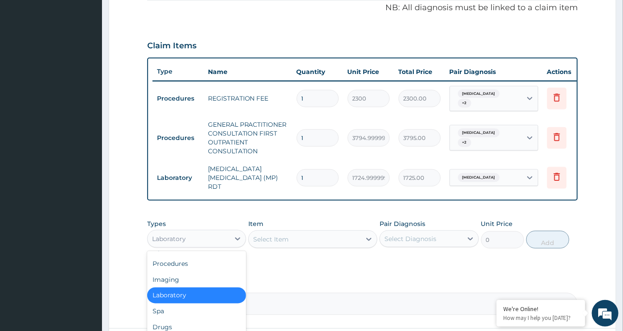
scroll to position [29, 0]
click at [176, 324] on div "Drugs" at bounding box center [196, 328] width 99 height 16
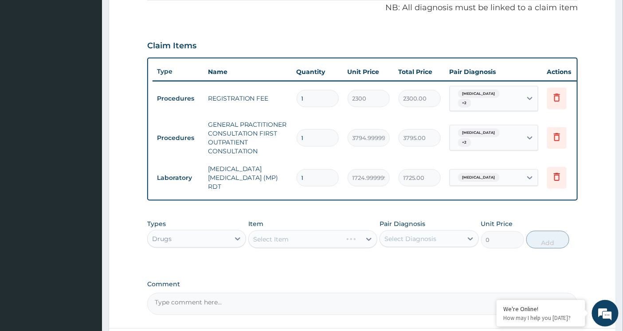
click at [315, 237] on div "Select Item" at bounding box center [312, 239] width 129 height 18
click at [315, 238] on div "Select Item" at bounding box center [312, 239] width 129 height 18
click at [367, 238] on div "Select Item" at bounding box center [312, 239] width 129 height 18
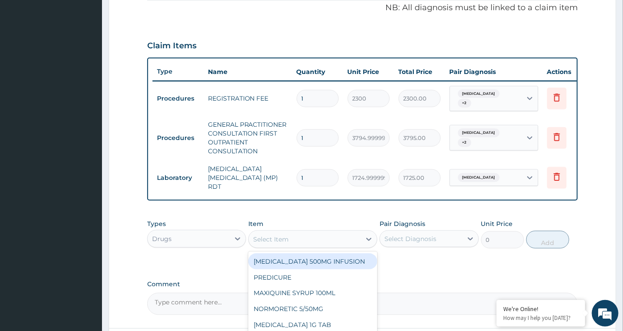
click at [340, 238] on div "Select Item" at bounding box center [305, 239] width 112 height 14
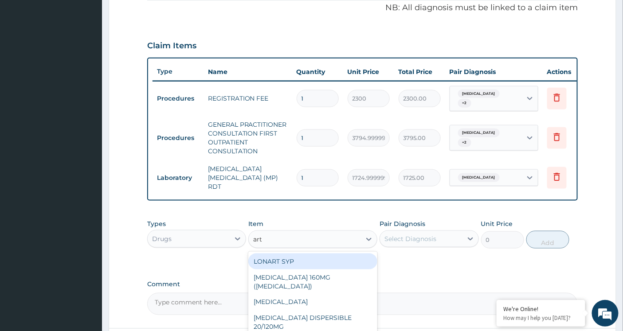
type input "arte"
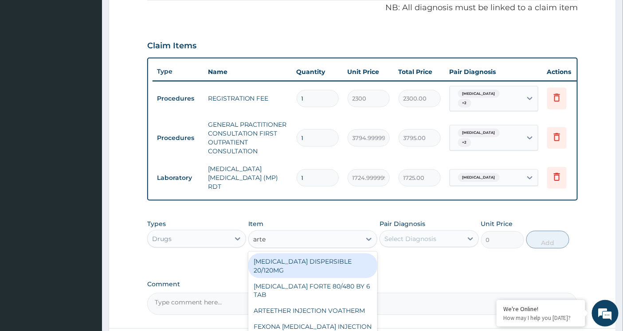
click at [331, 259] on div "COARTEM DISPERSIBLE 20/120MG" at bounding box center [312, 266] width 129 height 25
type input "120.17500000000001"
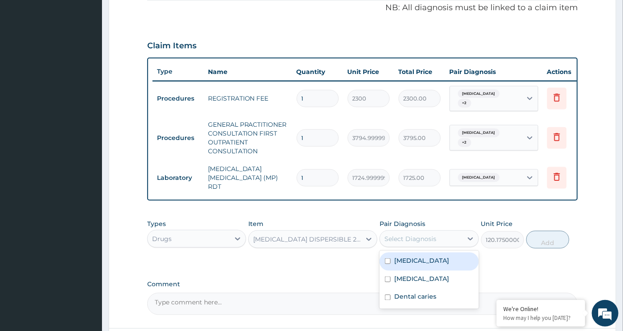
click at [441, 238] on div "Select Diagnosis" at bounding box center [421, 239] width 82 height 14
click at [387, 259] on input "checkbox" at bounding box center [388, 261] width 6 height 6
checkbox input "true"
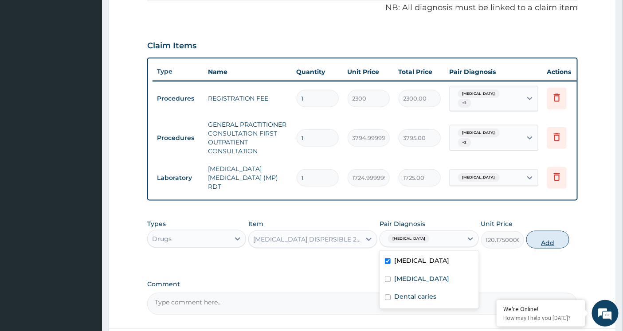
click at [541, 238] on button "Add" at bounding box center [547, 240] width 43 height 18
type input "0"
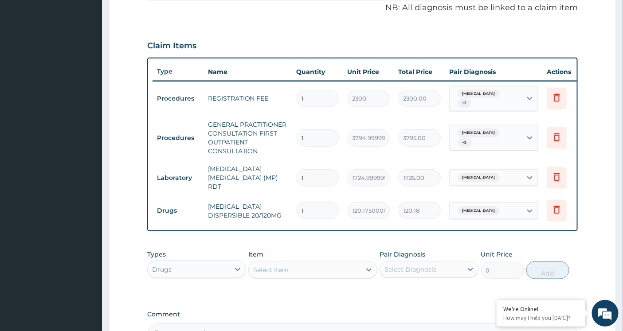
type input "0.00"
type input "2"
type input "240.35"
type input "24"
type input "2884.20"
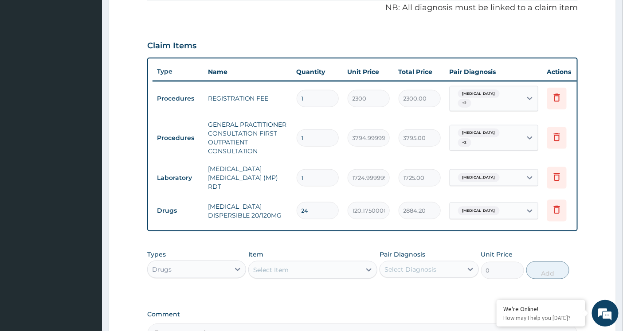
type input "24"
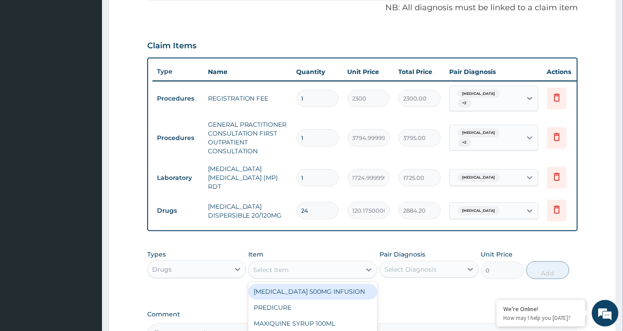
click at [293, 272] on div "Select Item" at bounding box center [305, 270] width 112 height 14
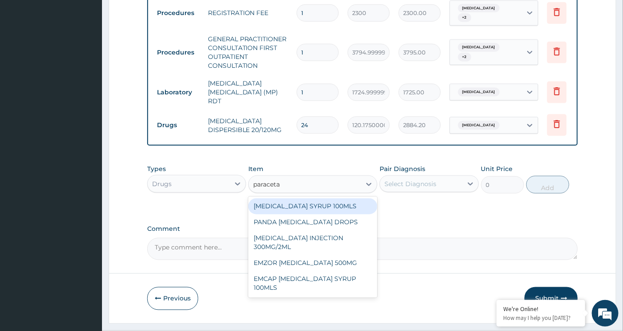
scroll to position [373, 0]
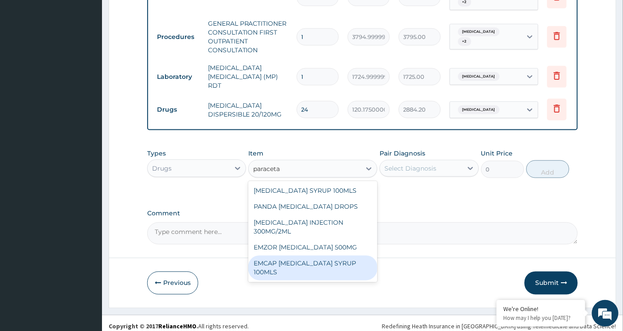
type input "paraceta"
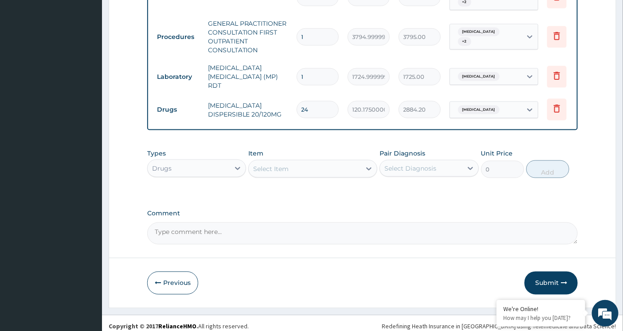
click at [300, 169] on div "Select Item" at bounding box center [305, 169] width 112 height 14
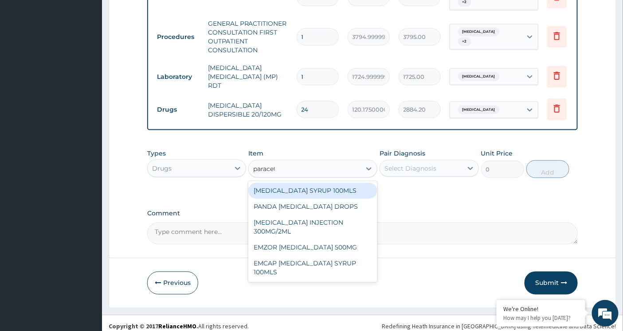
type input "paraceta"
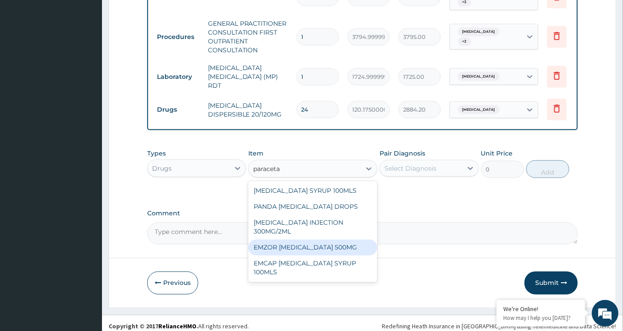
click at [295, 243] on div "EMZOR PARACETAMOL 500MG" at bounding box center [312, 248] width 129 height 16
type input "25.299999999999997"
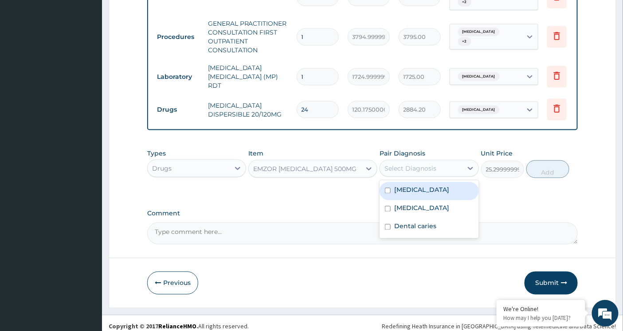
click at [409, 171] on div "Select Diagnosis" at bounding box center [410, 168] width 52 height 9
click at [385, 189] on input "checkbox" at bounding box center [388, 191] width 6 height 6
checkbox input "true"
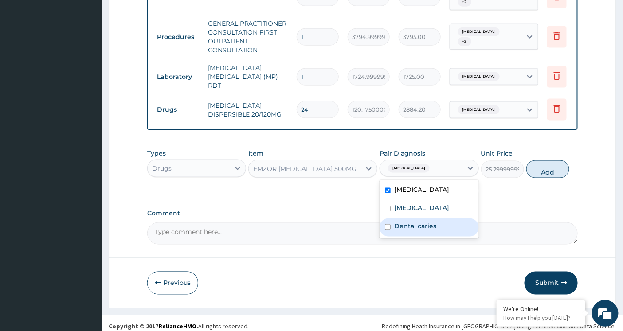
click at [385, 230] on input "checkbox" at bounding box center [388, 227] width 6 height 6
click at [386, 230] on input "checkbox" at bounding box center [388, 227] width 6 height 6
checkbox input "false"
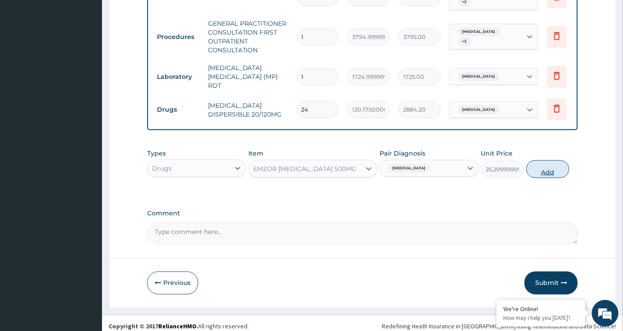
click at [543, 168] on button "Add" at bounding box center [547, 169] width 43 height 18
type input "0"
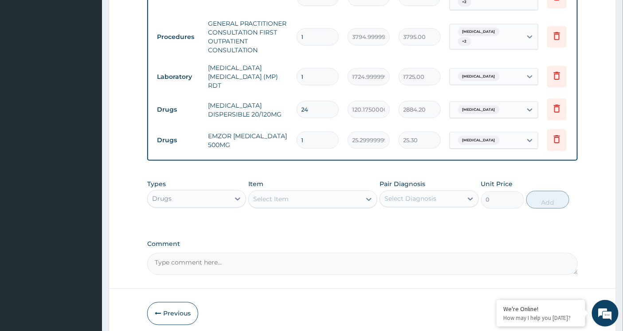
type input "0.00"
type input "9"
type input "227.70"
type input "9"
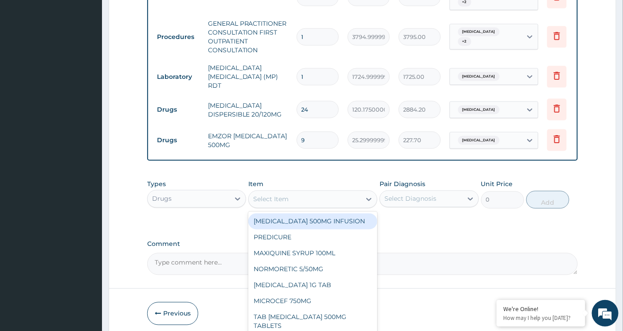
click at [283, 197] on div "Select Item" at bounding box center [270, 199] width 35 height 9
type input "amox"
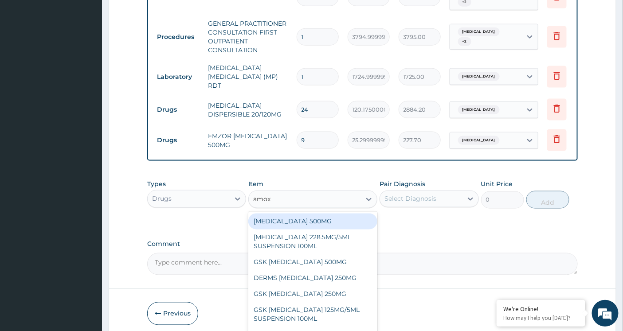
click at [284, 216] on div "AMOXICILLIN 500MG" at bounding box center [312, 222] width 129 height 16
type input "75.89999999999999"
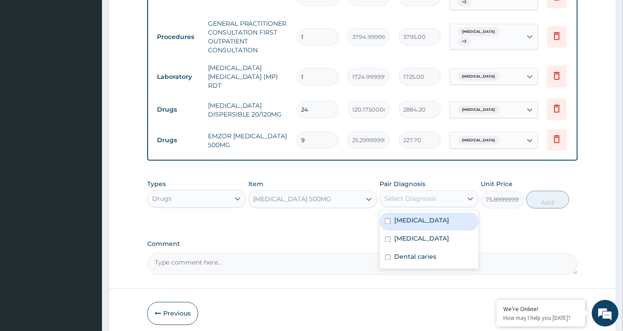
click at [431, 196] on div "Select Diagnosis" at bounding box center [410, 199] width 52 height 9
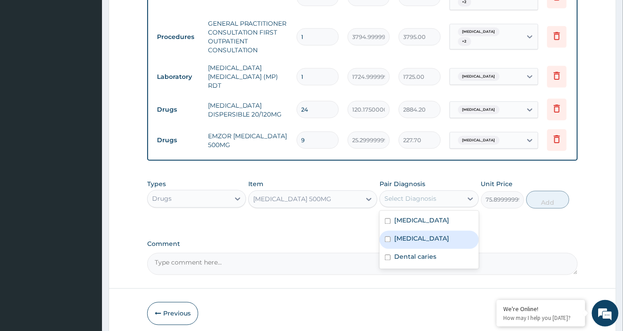
click at [385, 242] on input "checkbox" at bounding box center [388, 240] width 6 height 6
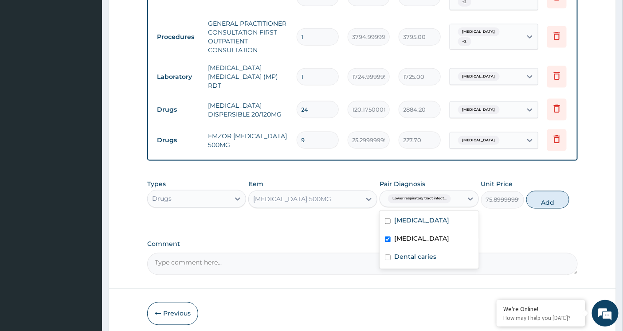
click at [386, 242] on input "checkbox" at bounding box center [388, 240] width 6 height 6
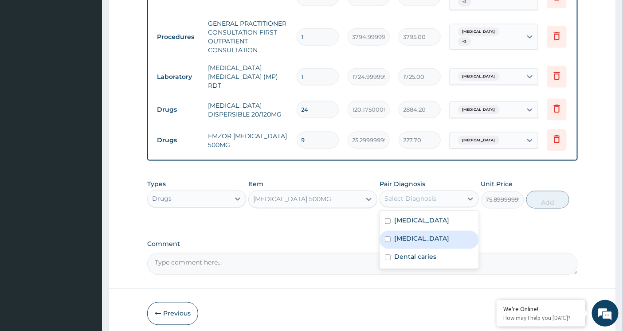
click at [385, 242] on input "checkbox" at bounding box center [388, 240] width 6 height 6
checkbox input "true"
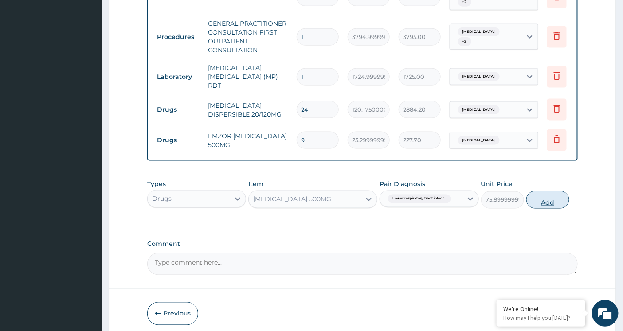
click at [541, 200] on button "Add" at bounding box center [547, 200] width 43 height 18
type input "0"
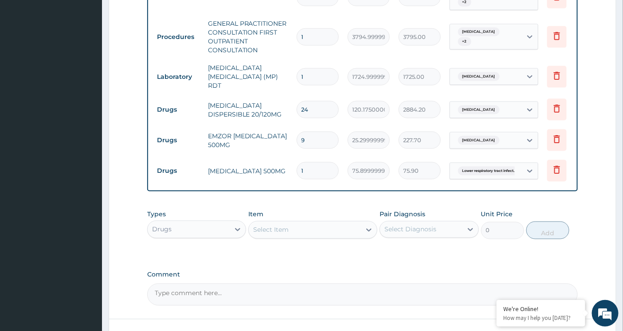
type input "15"
type input "1138.50"
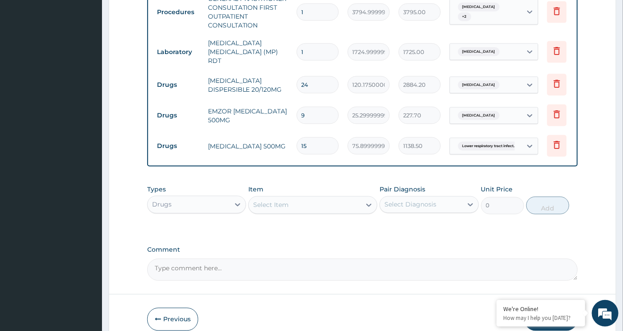
scroll to position [440, 0]
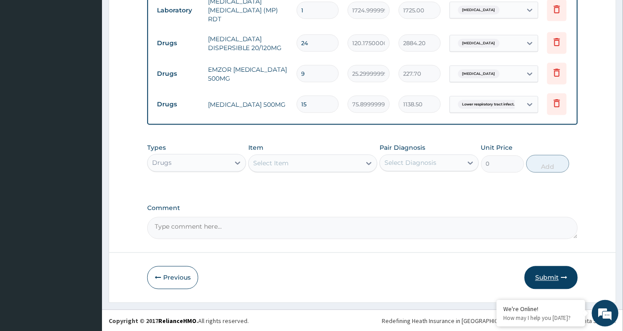
type input "15"
click at [542, 273] on button "Submit" at bounding box center [550, 277] width 53 height 23
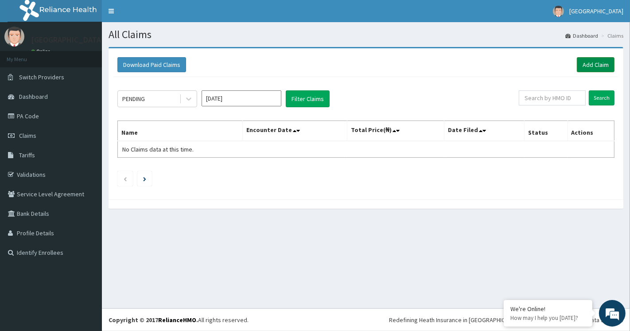
click at [590, 63] on link "Add Claim" at bounding box center [596, 64] width 38 height 15
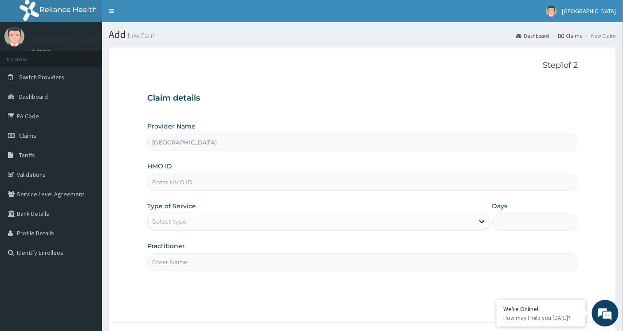
click at [167, 184] on input "HMO ID" at bounding box center [362, 182] width 431 height 17
paste input "NBC/10046/B"
type input "NBC/10046/B"
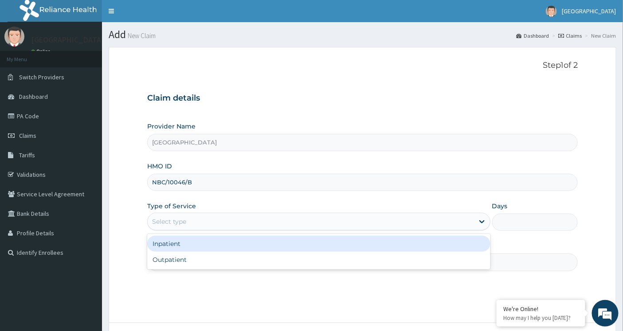
click at [183, 219] on div "Select type" at bounding box center [169, 221] width 34 height 9
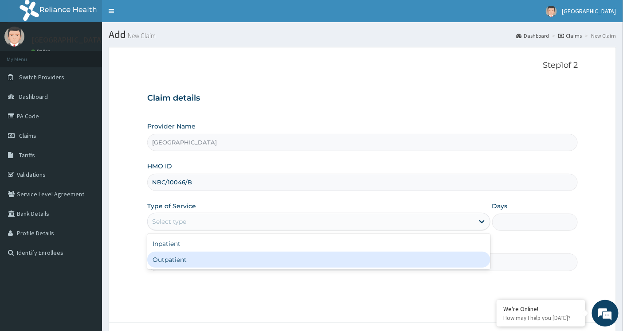
click at [181, 256] on div "Outpatient" at bounding box center [318, 260] width 343 height 16
type input "1"
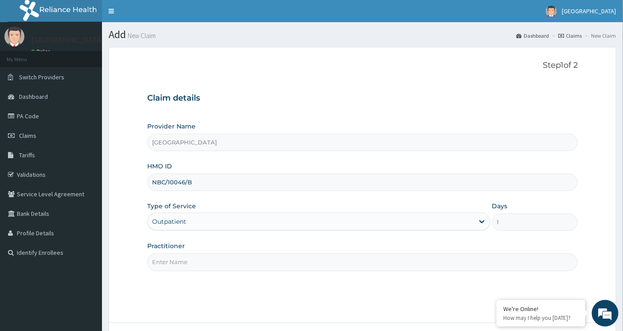
click at [180, 256] on input "Practitioner" at bounding box center [362, 262] width 431 height 17
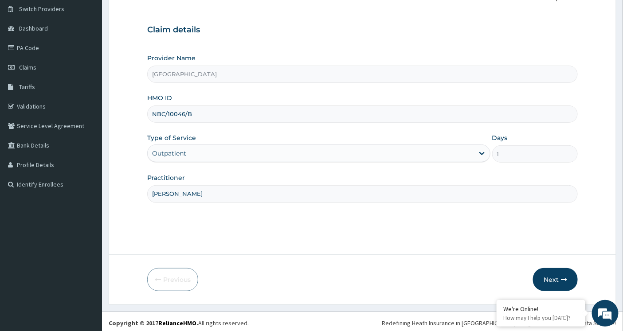
scroll to position [71, 0]
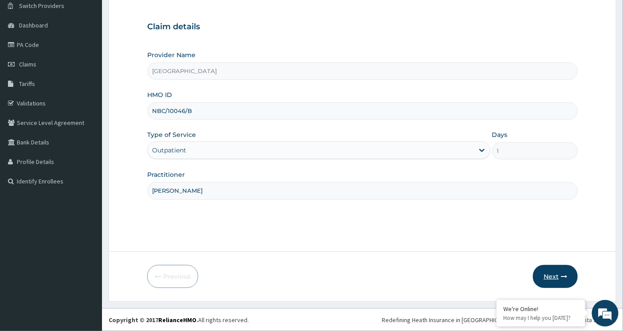
type input "[PERSON_NAME]"
click at [555, 274] on button "Next" at bounding box center [555, 276] width 45 height 23
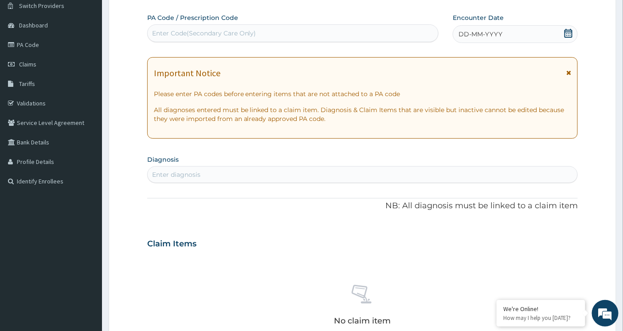
click at [569, 33] on icon at bounding box center [568, 33] width 9 height 9
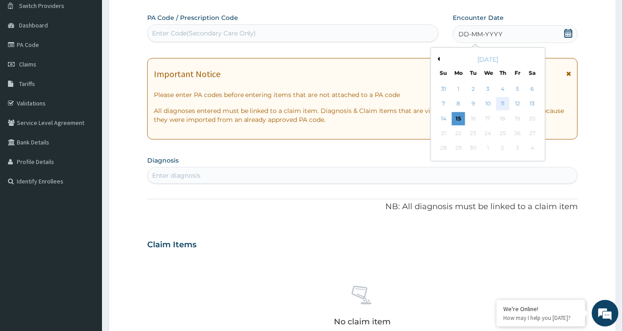
click at [503, 102] on div "11" at bounding box center [502, 104] width 13 height 13
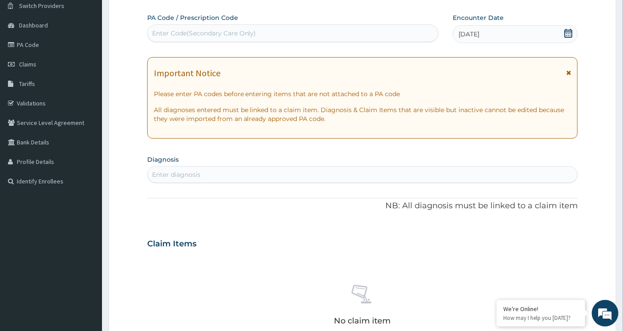
click at [179, 169] on div "Enter diagnosis" at bounding box center [363, 175] width 430 height 14
type input "[MEDICAL_DATA]"
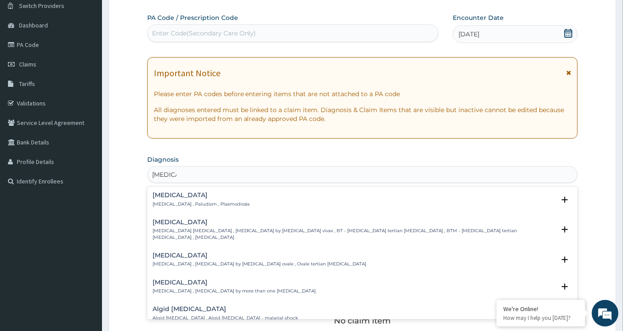
click at [173, 200] on div "[MEDICAL_DATA] [MEDICAL_DATA] , Paludism , Plasmodiosis" at bounding box center [201, 200] width 98 height 16
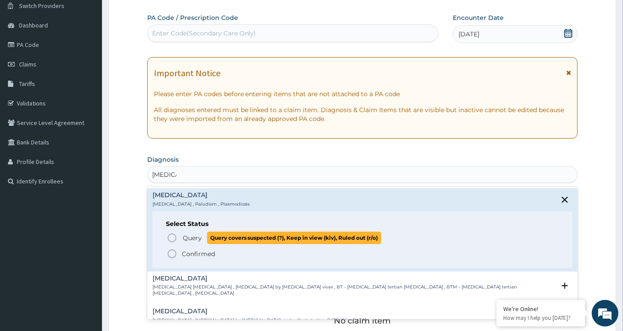
click at [169, 238] on icon "status option query" at bounding box center [172, 238] width 11 height 11
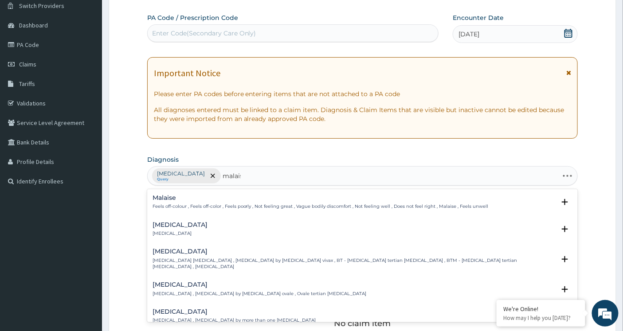
type input "malaise"
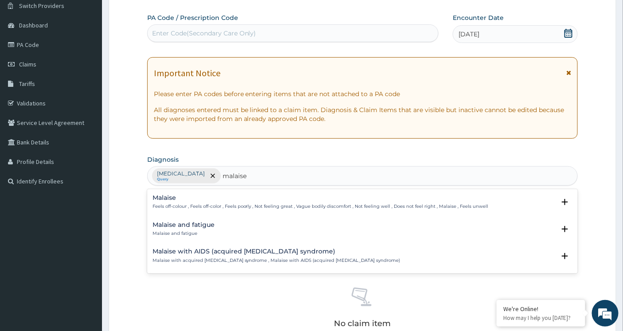
click at [176, 222] on h4 "Malaise and fatigue" at bounding box center [183, 225] width 62 height 7
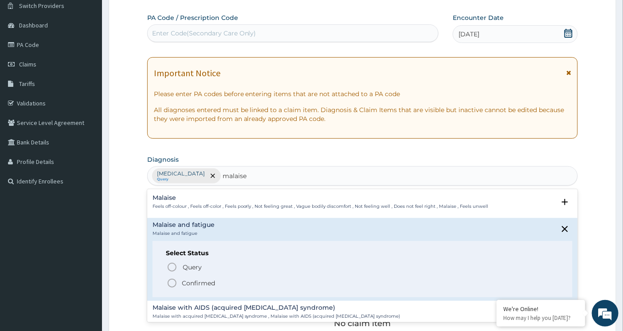
click at [170, 281] on icon "status option filled" at bounding box center [172, 283] width 11 height 11
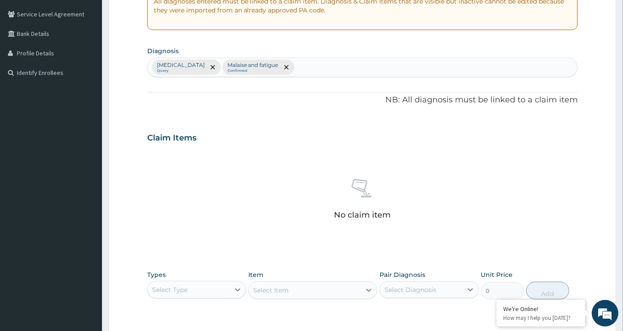
scroll to position [187, 0]
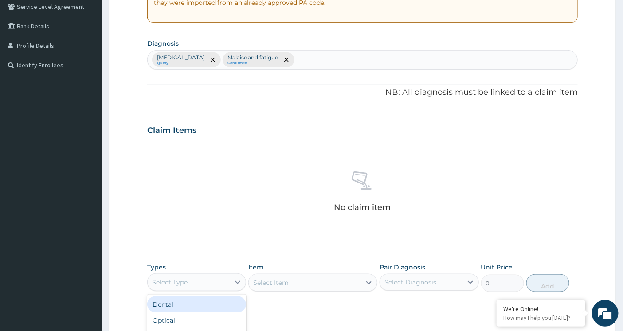
click at [217, 281] on div "Select Type" at bounding box center [189, 282] width 82 height 14
type input "pr"
click at [196, 302] on div "Procedures" at bounding box center [196, 305] width 99 height 16
click at [335, 281] on div "Select Item" at bounding box center [312, 283] width 129 height 18
click at [334, 281] on div "Select Item" at bounding box center [312, 283] width 129 height 18
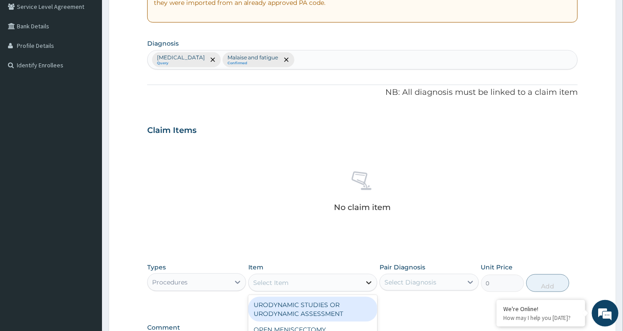
click at [370, 284] on icon at bounding box center [368, 282] width 9 height 9
type input "general prac"
click at [341, 306] on div "GENERAL PRACTITIONER CONSULTATION FIRST OUTPATIENT CONSULTATION" at bounding box center [312, 314] width 129 height 34
type input "3794.9999999999995"
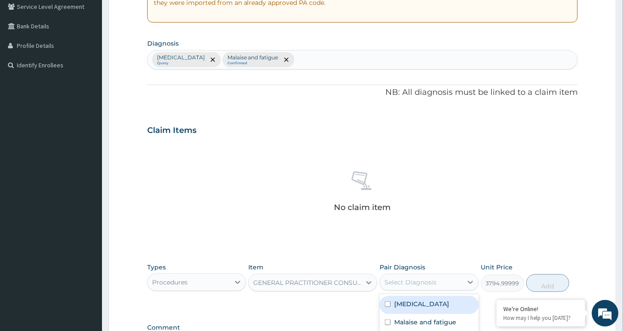
click at [459, 281] on div "Select Diagnosis" at bounding box center [421, 282] width 82 height 14
click at [387, 302] on input "checkbox" at bounding box center [388, 304] width 6 height 6
checkbox input "true"
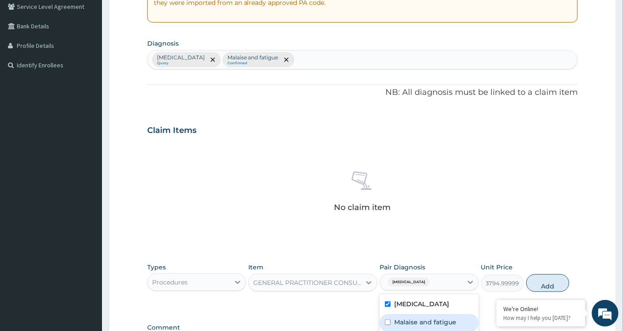
click at [388, 322] on input "checkbox" at bounding box center [388, 323] width 6 height 6
checkbox input "true"
click at [548, 287] on button "Add" at bounding box center [547, 283] width 43 height 18
type input "0"
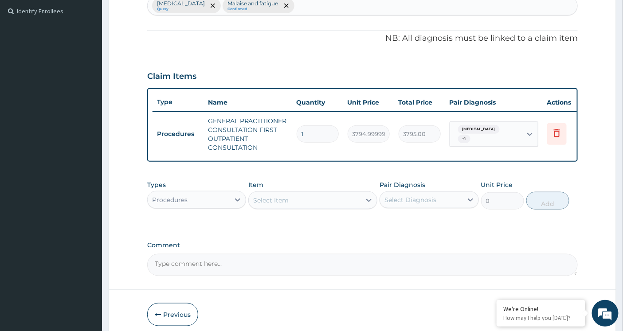
scroll to position [253, 0]
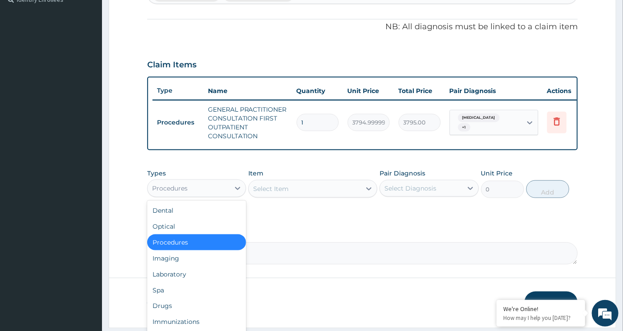
click at [228, 194] on div "Procedures" at bounding box center [189, 188] width 82 height 14
click at [201, 278] on div "Laboratory" at bounding box center [196, 274] width 99 height 16
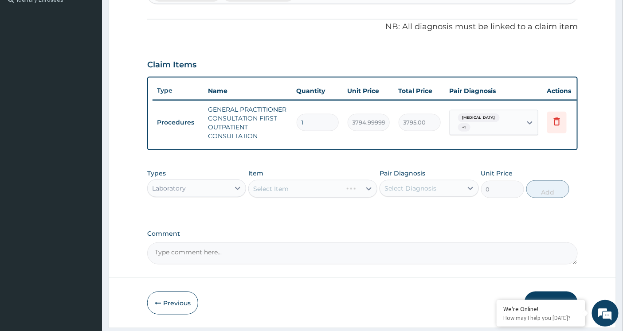
click at [323, 198] on div "Select Item" at bounding box center [312, 189] width 129 height 18
click at [322, 198] on div "Select Item" at bounding box center [312, 189] width 129 height 18
click at [324, 196] on div "Select Item" at bounding box center [305, 189] width 112 height 14
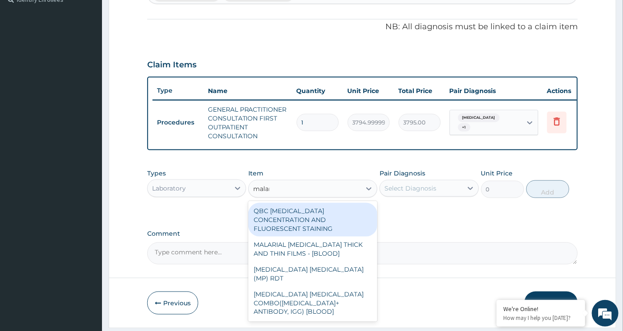
type input "malari"
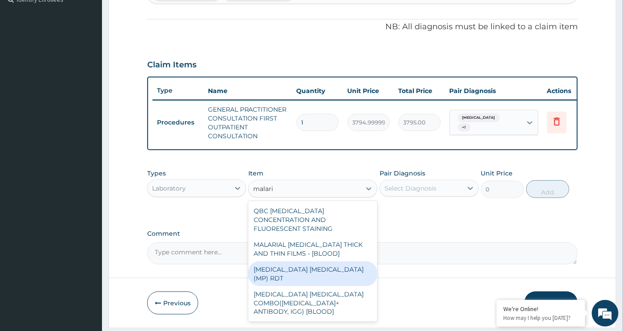
click at [312, 264] on div "MALARIA PARASITE (MP) RDT" at bounding box center [312, 274] width 129 height 25
type input "1724.9999999999998"
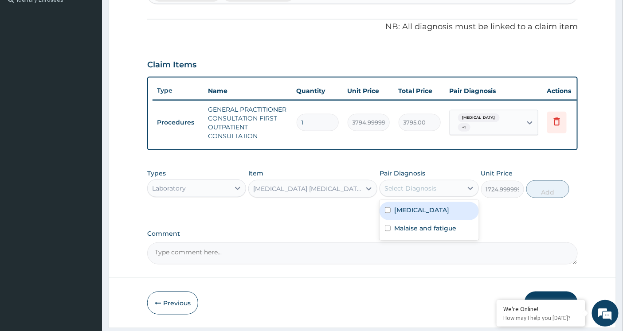
click at [459, 194] on div "Select Diagnosis" at bounding box center [421, 188] width 82 height 14
click at [388, 213] on input "checkbox" at bounding box center [388, 210] width 6 height 6
checkbox input "true"
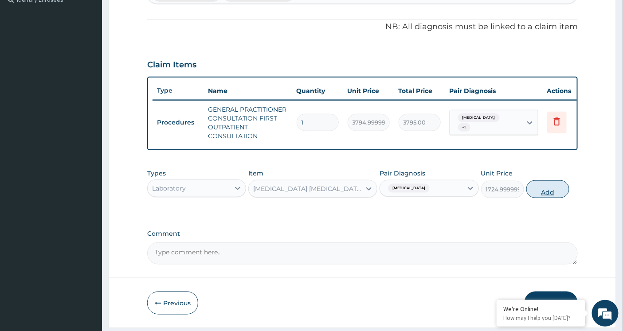
click at [542, 198] on button "Add" at bounding box center [547, 189] width 43 height 18
type input "0"
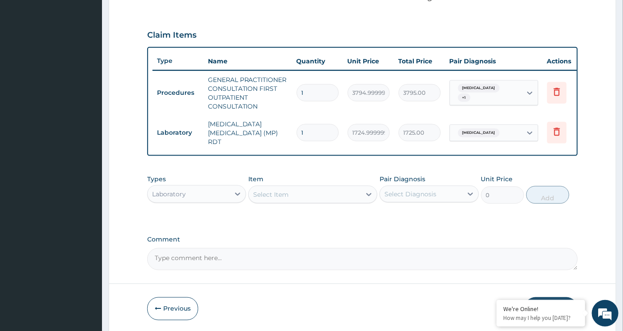
scroll to position [316, 0]
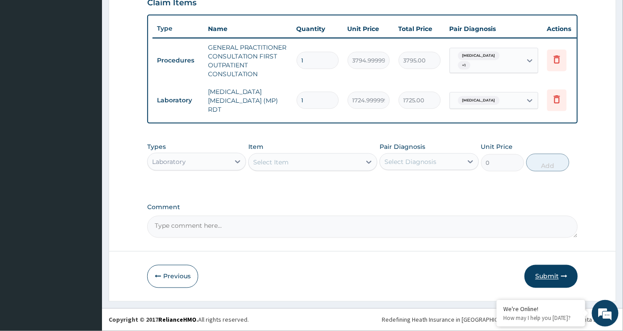
click at [546, 276] on button "Submit" at bounding box center [550, 276] width 53 height 23
click at [543, 278] on button "Submit" at bounding box center [550, 276] width 53 height 23
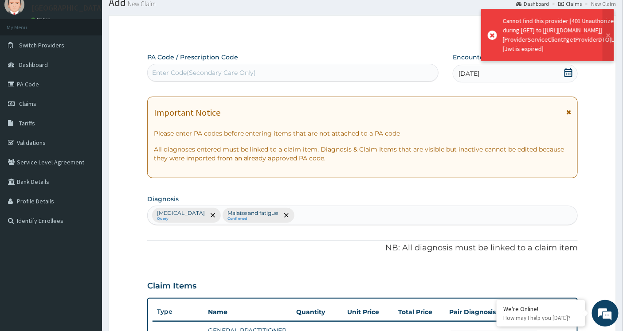
scroll to position [0, 0]
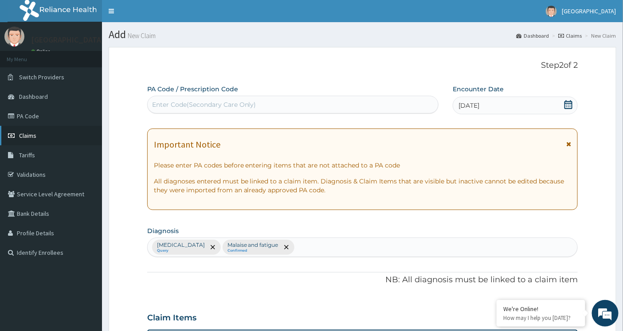
click at [30, 133] on span "Claims" at bounding box center [27, 136] width 17 height 8
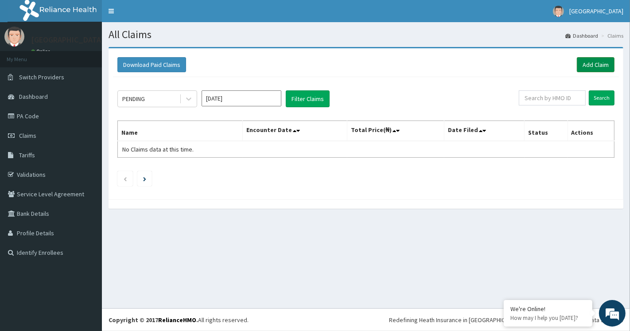
click at [588, 66] on link "Add Claim" at bounding box center [596, 64] width 38 height 15
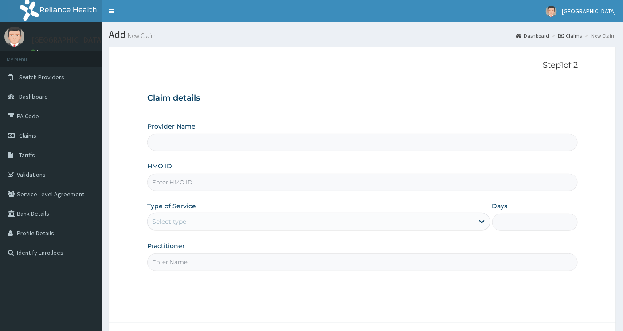
click at [191, 182] on input "HMO ID" at bounding box center [362, 182] width 431 height 17
click at [173, 163] on div "HMO ID" at bounding box center [362, 176] width 431 height 29
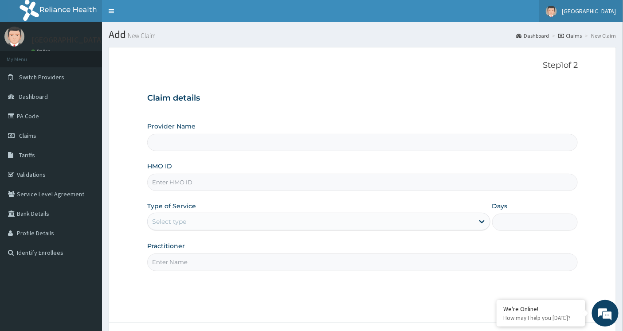
click at [598, 11] on span "[GEOGRAPHIC_DATA]" at bounding box center [589, 11] width 54 height 8
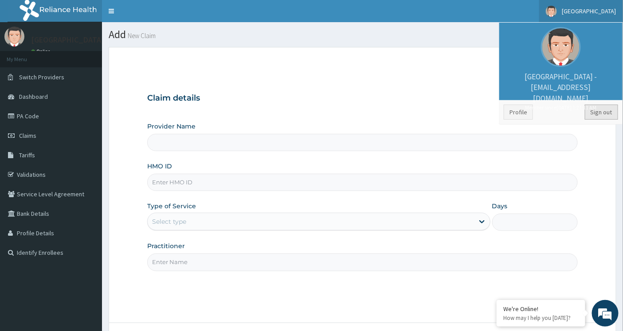
click at [596, 109] on link "Sign out" at bounding box center [601, 112] width 33 height 15
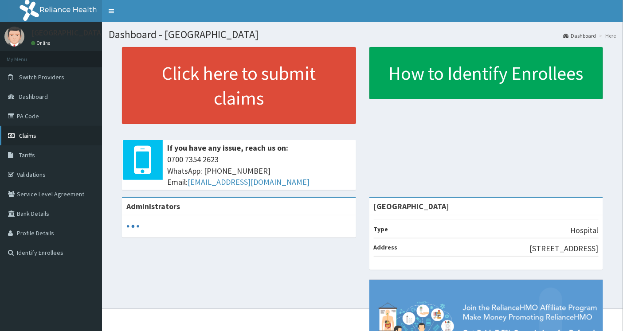
click at [24, 136] on span "Claims" at bounding box center [27, 136] width 17 height 8
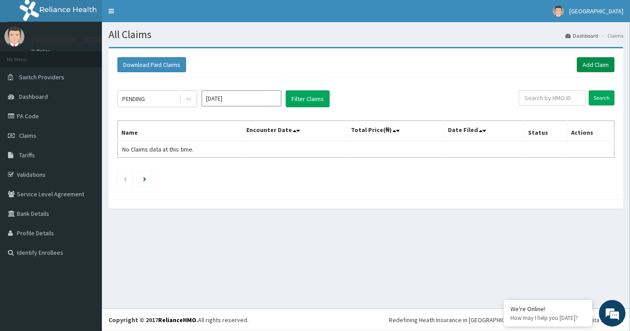
click at [594, 65] on link "Add Claim" at bounding box center [596, 64] width 38 height 15
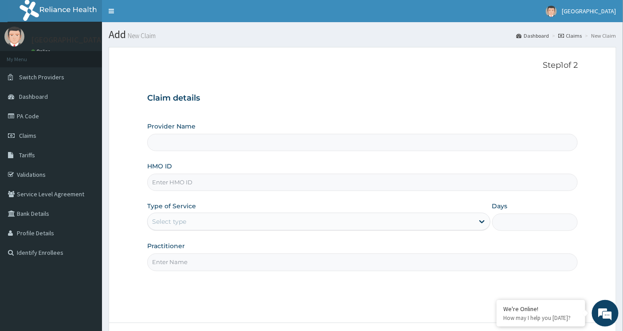
type input "Royal Hospital"
click at [244, 179] on input "HMO ID" at bounding box center [362, 182] width 431 height 17
paste input "NBC/10046/B"
type input "NBC/10046/B"
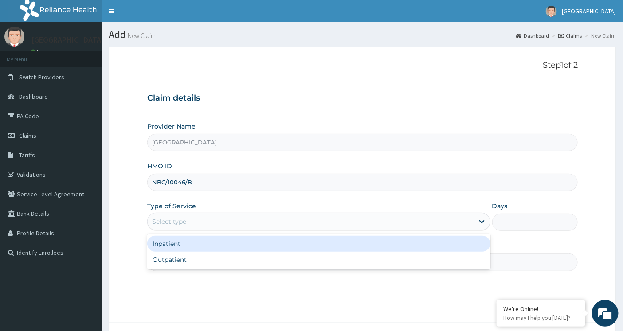
click at [263, 223] on div "Select type" at bounding box center [311, 222] width 326 height 14
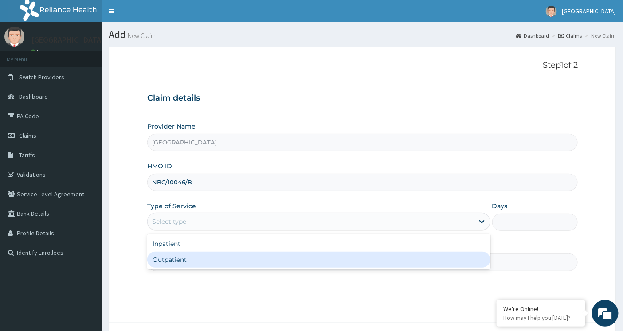
click at [241, 262] on div "Outpatient" at bounding box center [318, 260] width 343 height 16
type input "1"
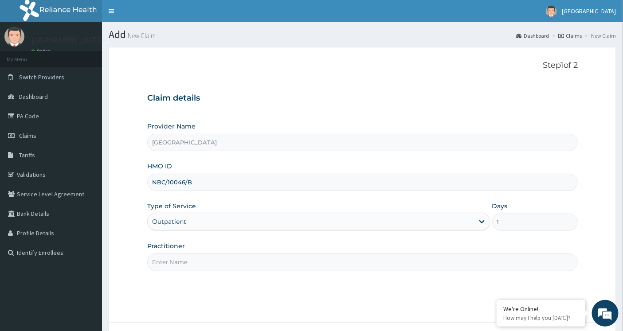
click at [241, 261] on input "Practitioner" at bounding box center [362, 262] width 431 height 17
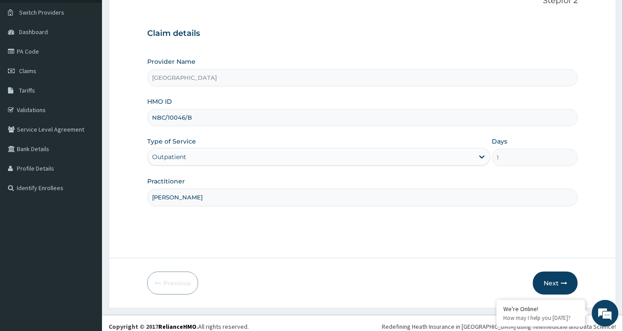
scroll to position [71, 0]
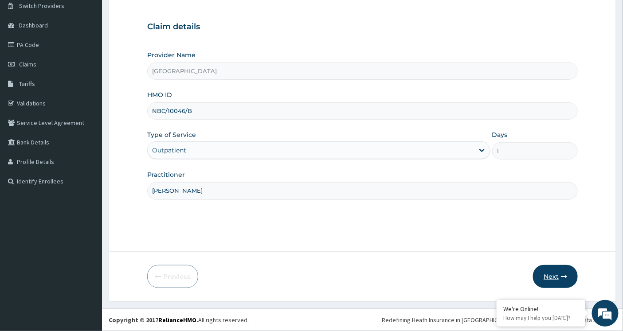
type input "Dr Okafor"
click at [555, 275] on button "Next" at bounding box center [555, 276] width 45 height 23
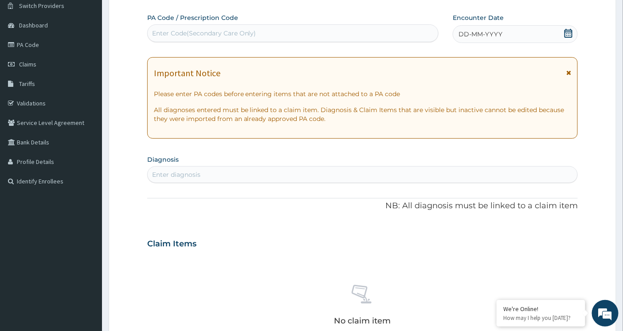
click at [564, 34] on icon at bounding box center [568, 33] width 9 height 9
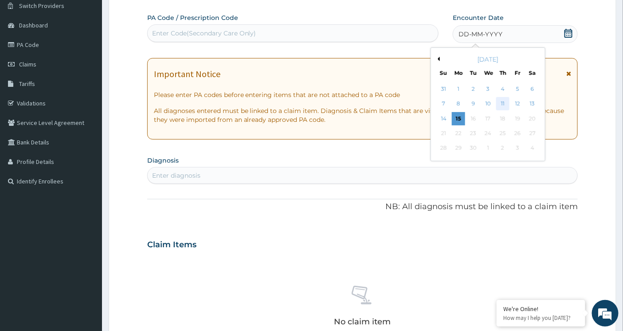
click at [502, 103] on div "11" at bounding box center [502, 104] width 13 height 13
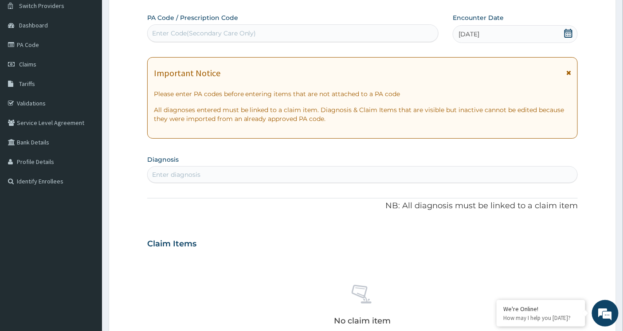
click at [225, 176] on div "Enter diagnosis" at bounding box center [363, 175] width 430 height 14
type input "malaria"
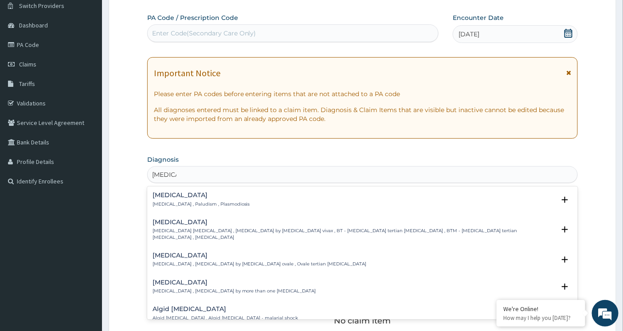
click at [207, 195] on h4 "Malaria" at bounding box center [201, 195] width 98 height 7
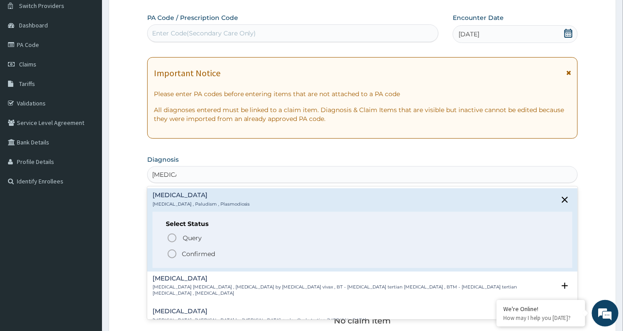
click at [167, 234] on icon "status option query" at bounding box center [172, 238] width 11 height 11
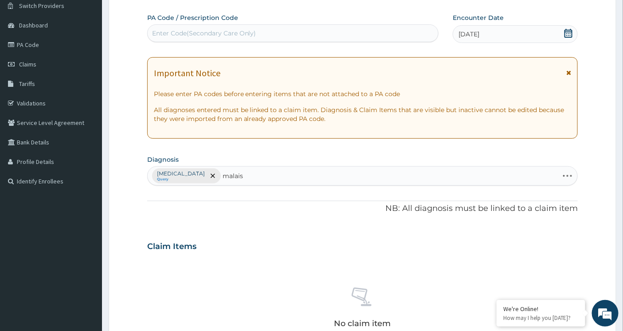
type input "malaise"
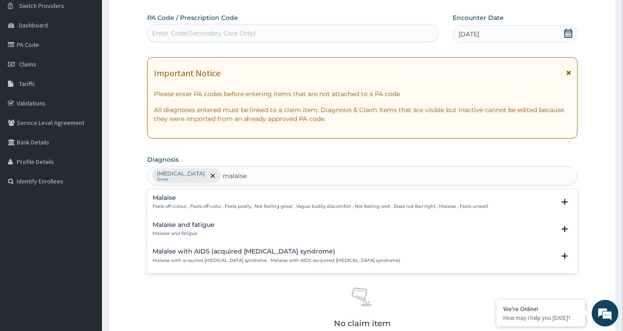
click at [170, 228] on div "Malaise and fatigue Malaise and fatigue" at bounding box center [183, 230] width 62 height 16
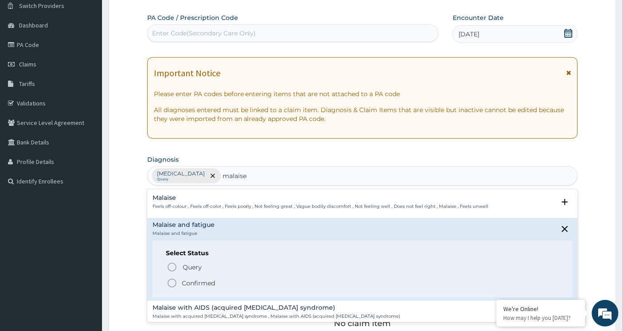
click at [170, 282] on icon "status option filled" at bounding box center [172, 283] width 11 height 11
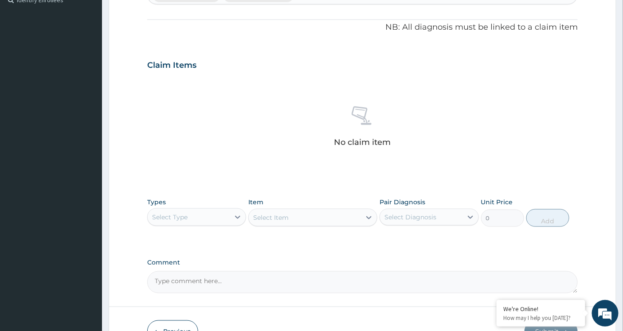
scroll to position [258, 0]
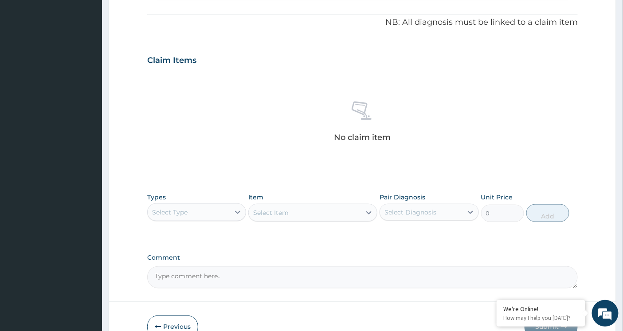
click at [222, 214] on div "Select Type" at bounding box center [189, 212] width 82 height 14
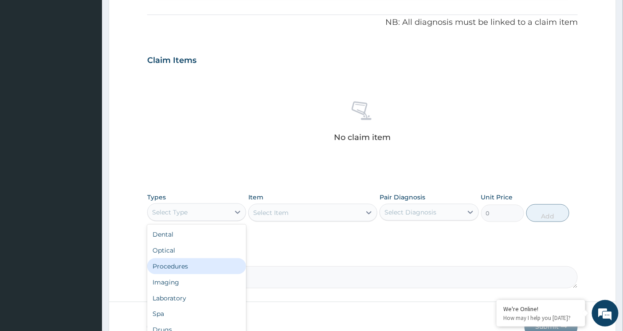
click at [199, 266] on div "Procedures" at bounding box center [196, 266] width 99 height 16
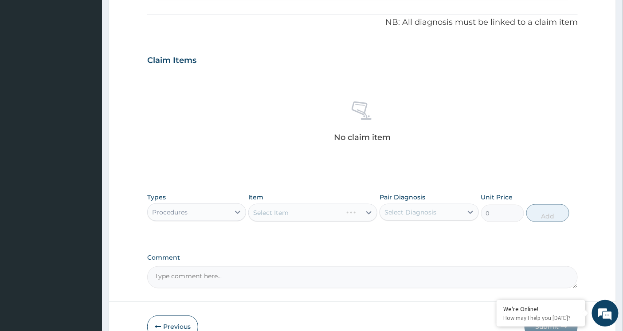
click at [362, 211] on div "Select Item" at bounding box center [312, 213] width 129 height 18
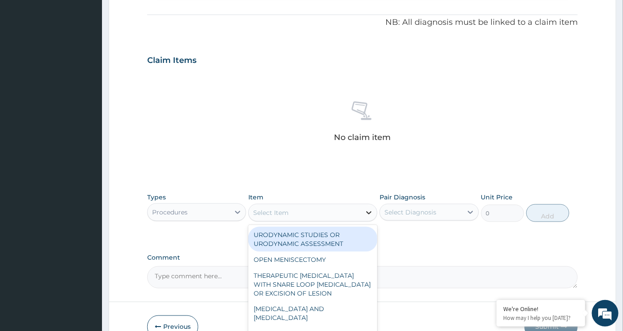
click at [367, 212] on icon at bounding box center [369, 212] width 5 height 3
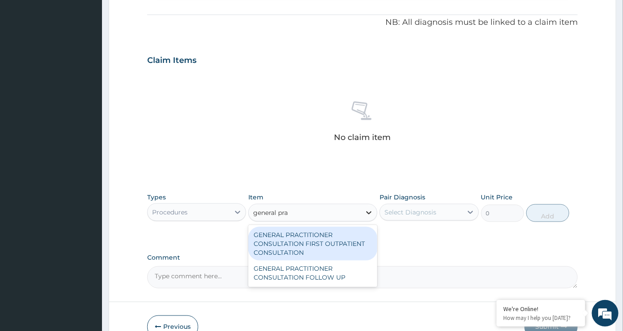
type input "general prac"
click at [336, 240] on div "GENERAL PRACTITIONER CONSULTATION FIRST OUTPATIENT CONSULTATION" at bounding box center [312, 244] width 129 height 34
type input "3794.9999999999995"
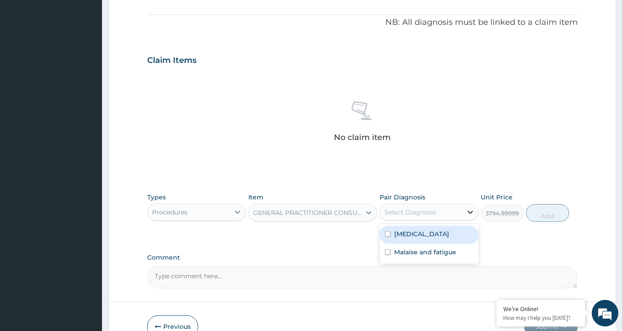
click at [466, 214] on icon at bounding box center [470, 212] width 9 height 9
click at [384, 238] on div "[MEDICAL_DATA]" at bounding box center [428, 235] width 99 height 18
checkbox input "true"
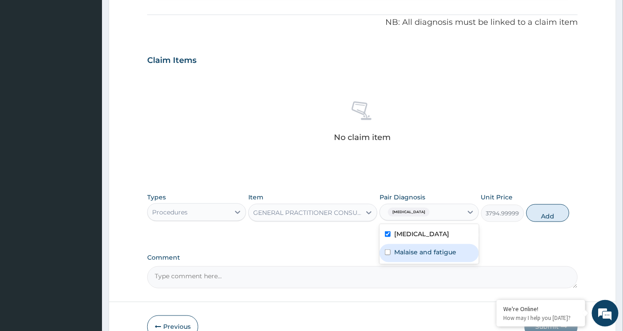
click at [386, 253] on input "checkbox" at bounding box center [388, 253] width 6 height 6
checkbox input "true"
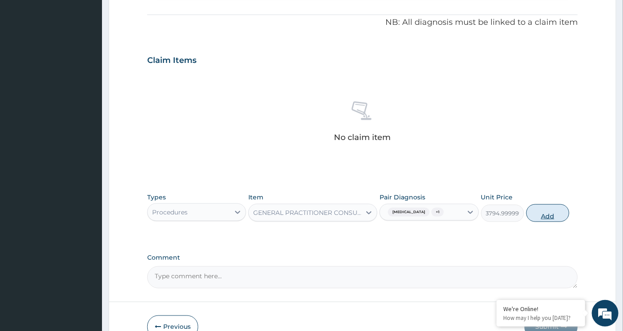
click at [552, 215] on button "Add" at bounding box center [547, 213] width 43 height 18
type input "0"
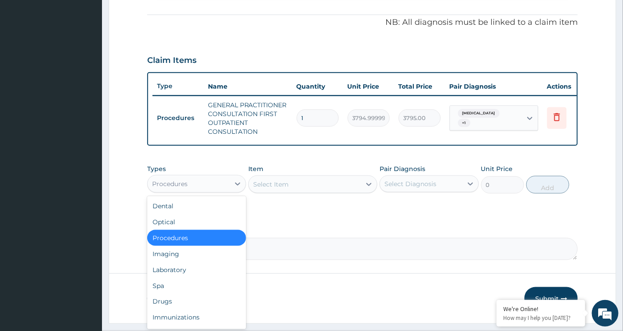
click at [229, 191] on div "Procedures" at bounding box center [189, 184] width 82 height 14
click at [180, 274] on div "Laboratory" at bounding box center [196, 270] width 99 height 16
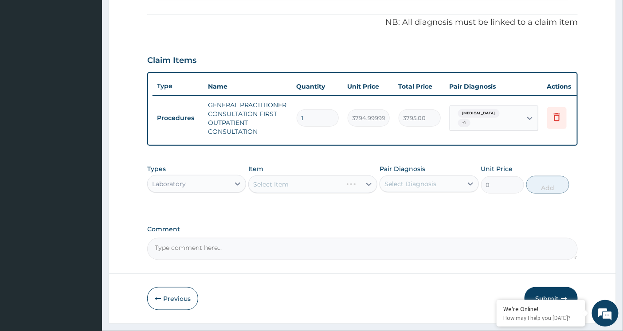
click at [318, 189] on div "Select Item" at bounding box center [312, 185] width 129 height 18
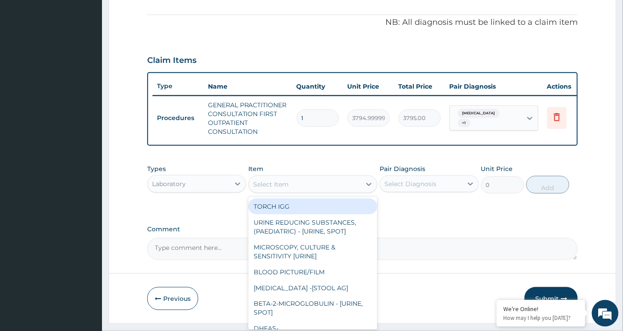
click at [318, 190] on div "Select Item" at bounding box center [305, 184] width 112 height 14
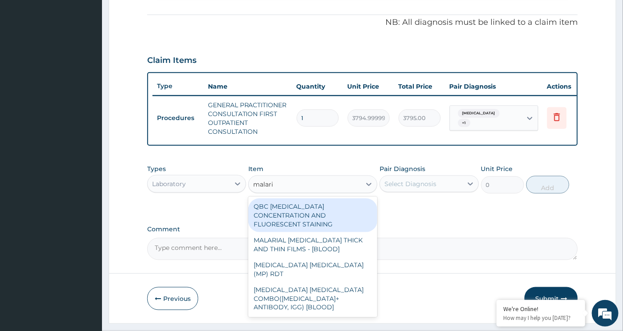
type input "[MEDICAL_DATA]"
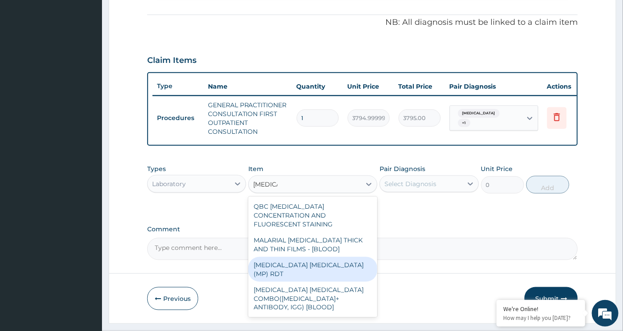
click at [309, 262] on div "MALARIA PARASITE (MP) RDT" at bounding box center [312, 269] width 129 height 25
type input "1724.9999999999998"
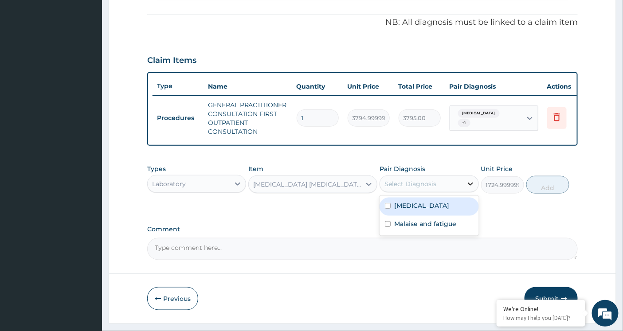
click at [468, 186] on icon at bounding box center [470, 184] width 5 height 3
click at [387, 209] on input "checkbox" at bounding box center [388, 206] width 6 height 6
checkbox input "true"
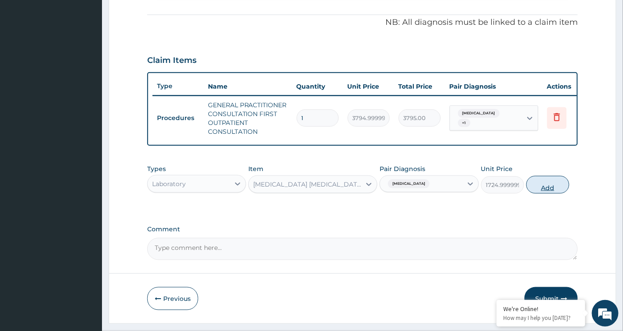
click at [543, 194] on button "Add" at bounding box center [547, 185] width 43 height 18
type input "0"
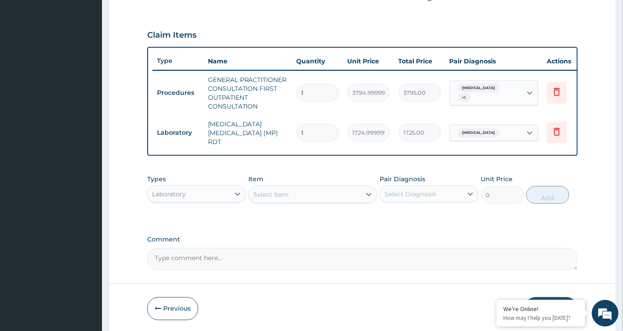
scroll to position [316, 0]
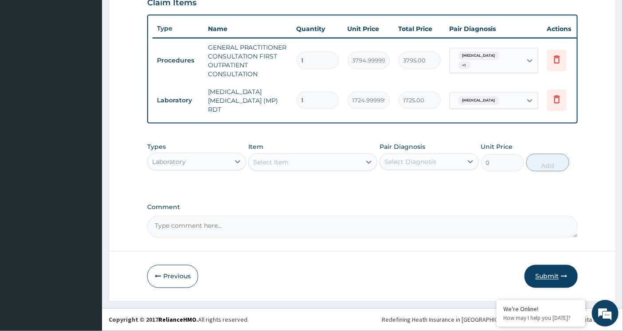
click at [545, 277] on button "Submit" at bounding box center [550, 276] width 53 height 23
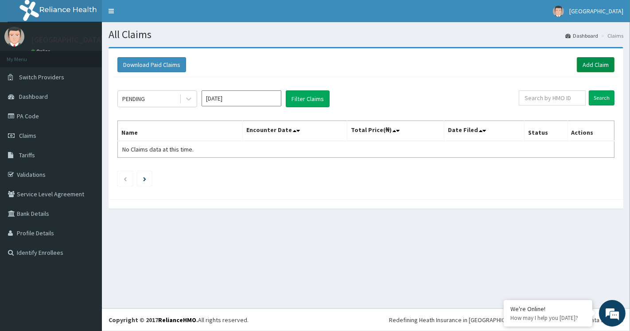
click at [592, 66] on link "Add Claim" at bounding box center [596, 64] width 38 height 15
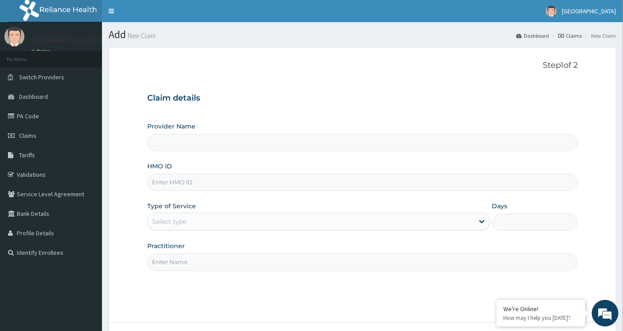
type input "[GEOGRAPHIC_DATA]"
click at [167, 182] on input "HMO ID" at bounding box center [362, 182] width 431 height 17
paste input "NBC/10046/B"
type input "NBC/10046/B"
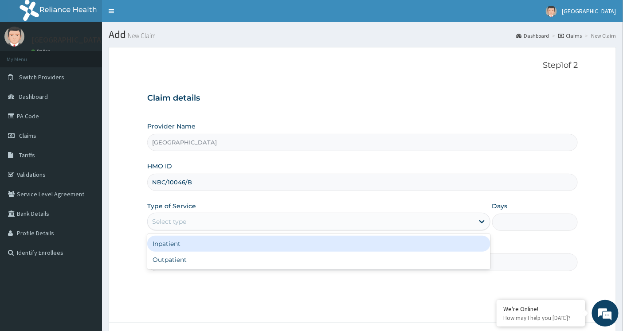
click at [176, 219] on div "Select type" at bounding box center [169, 221] width 34 height 9
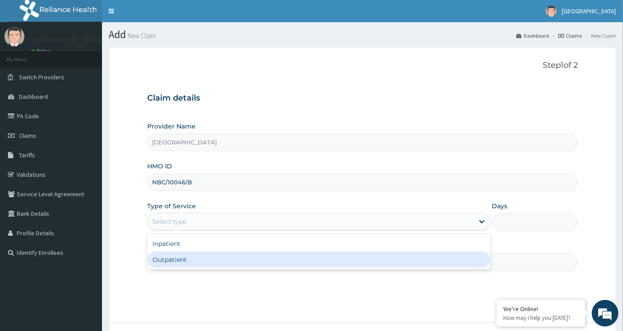
click at [169, 262] on div "Outpatient" at bounding box center [318, 260] width 343 height 16
type input "1"
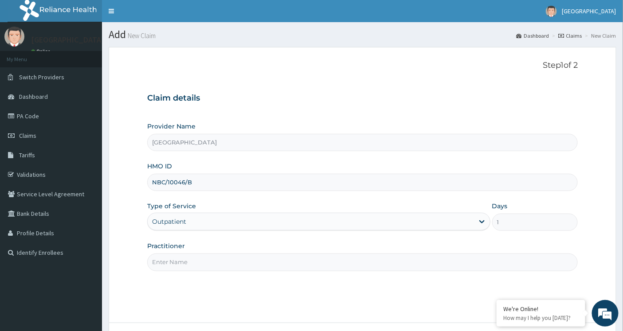
click at [169, 260] on input "Practitioner" at bounding box center [362, 262] width 431 height 17
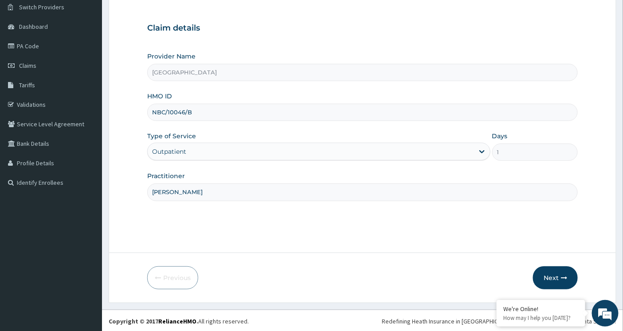
scroll to position [71, 0]
type input "[PERSON_NAME]"
click at [551, 273] on button "Next" at bounding box center [555, 276] width 45 height 23
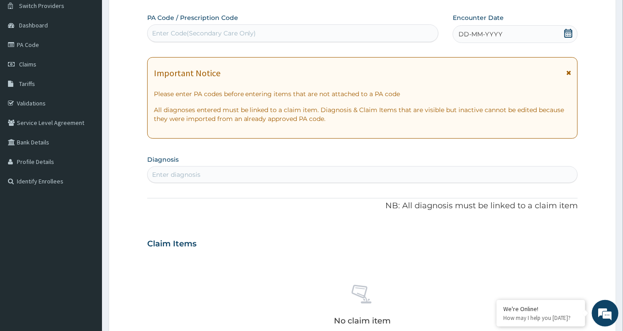
click at [569, 32] on icon at bounding box center [568, 33] width 8 height 9
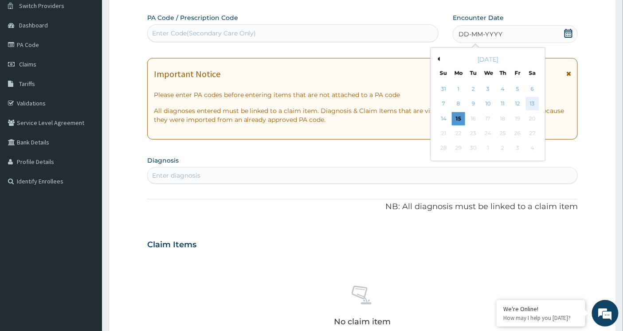
click at [531, 102] on div "13" at bounding box center [532, 104] width 13 height 13
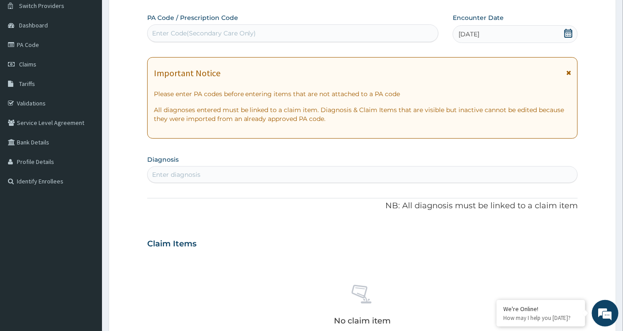
click at [244, 174] on div "Enter diagnosis" at bounding box center [363, 175] width 430 height 14
type input "[MEDICAL_DATA]"
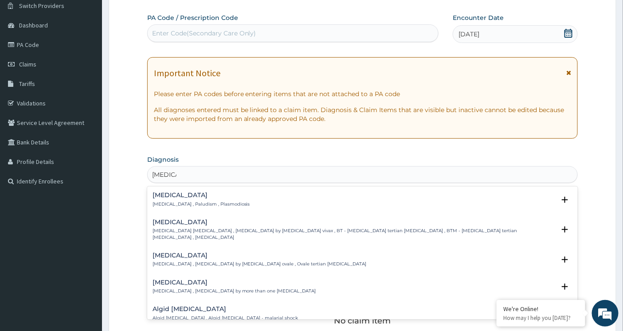
click at [228, 198] on div "[MEDICAL_DATA] [MEDICAL_DATA] , Paludism , Plasmodiosis" at bounding box center [362, 200] width 420 height 16
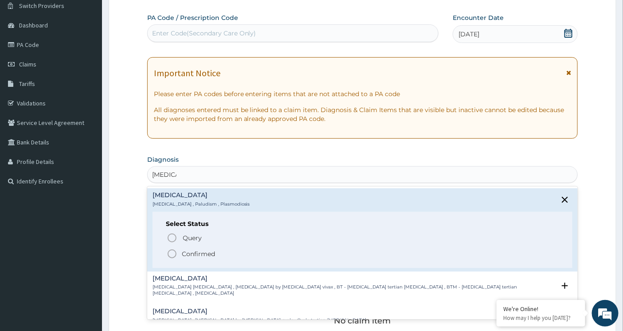
click at [170, 254] on icon "status option filled" at bounding box center [172, 254] width 11 height 11
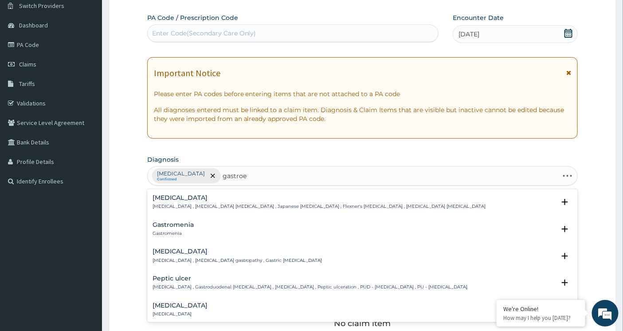
type input "gastroen"
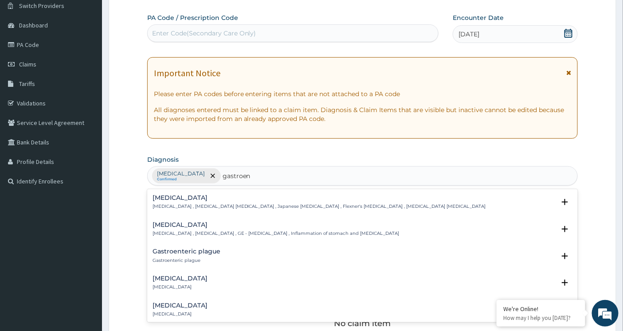
click at [176, 225] on h4 "[MEDICAL_DATA]" at bounding box center [275, 225] width 247 height 7
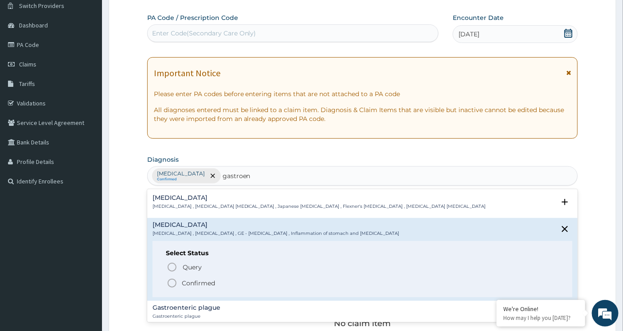
click at [171, 280] on circle "status option filled" at bounding box center [172, 283] width 8 height 8
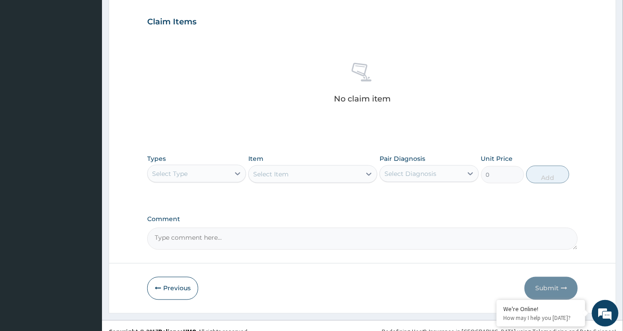
scroll to position [308, 0]
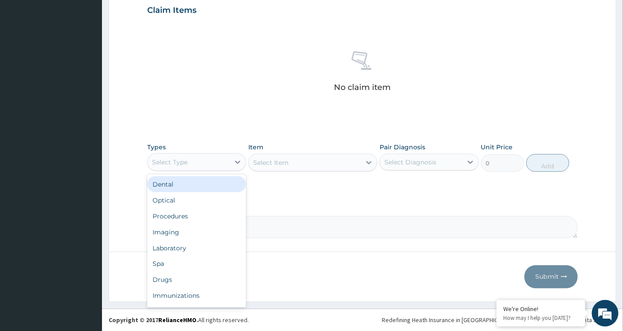
click at [216, 164] on div "Select Type" at bounding box center [189, 162] width 82 height 14
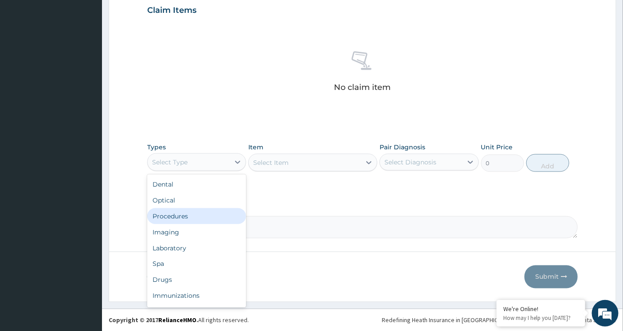
click at [204, 216] on div "Procedures" at bounding box center [196, 216] width 99 height 16
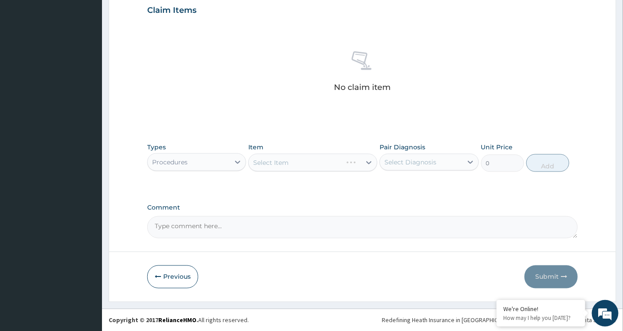
click at [366, 163] on div "Select Item" at bounding box center [312, 163] width 129 height 18
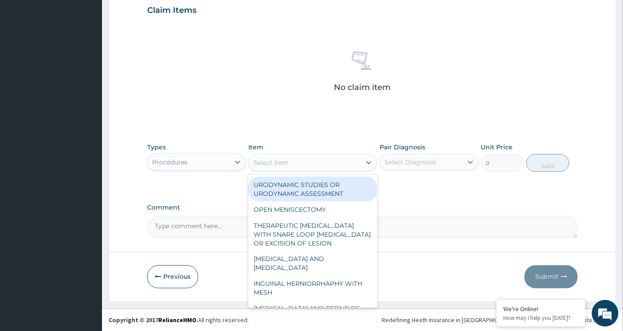
click at [342, 164] on div "Select Item" at bounding box center [305, 163] width 112 height 14
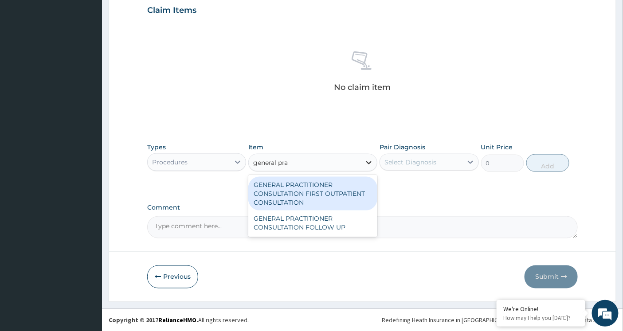
type input "general prac"
click at [337, 189] on div "GENERAL PRACTITIONER CONSULTATION FIRST OUTPATIENT CONSULTATION" at bounding box center [312, 194] width 129 height 34
type input "3794.9999999999995"
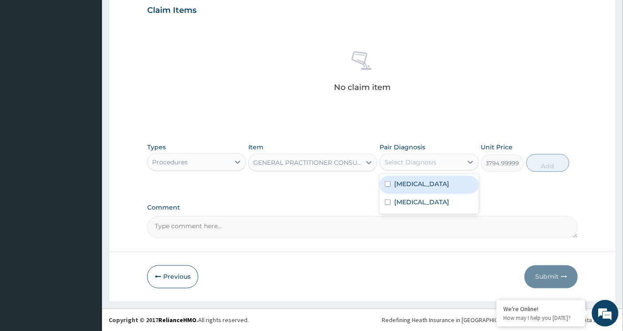
click at [413, 164] on div "Select Diagnosis" at bounding box center [410, 162] width 52 height 9
click at [388, 184] on input "checkbox" at bounding box center [388, 184] width 6 height 6
checkbox input "true"
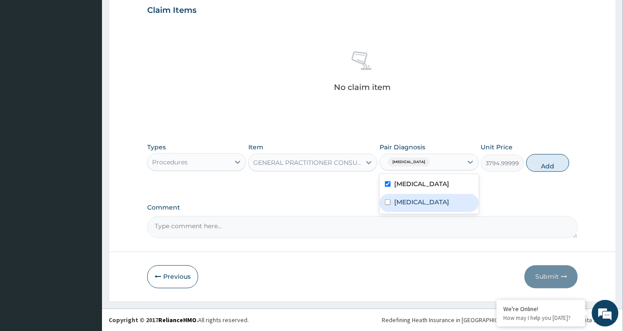
click at [387, 205] on input "checkbox" at bounding box center [388, 202] width 6 height 6
checkbox input "true"
click at [552, 165] on button "Add" at bounding box center [547, 163] width 43 height 18
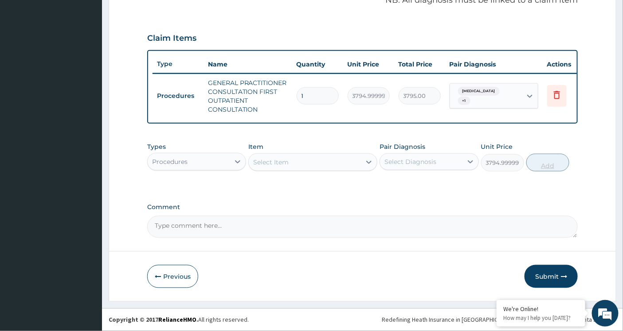
type input "0"
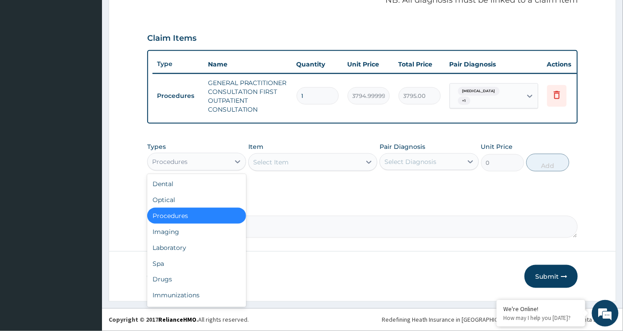
click at [211, 159] on div "Procedures" at bounding box center [189, 162] width 82 height 14
click at [181, 280] on div "Drugs" at bounding box center [196, 280] width 99 height 16
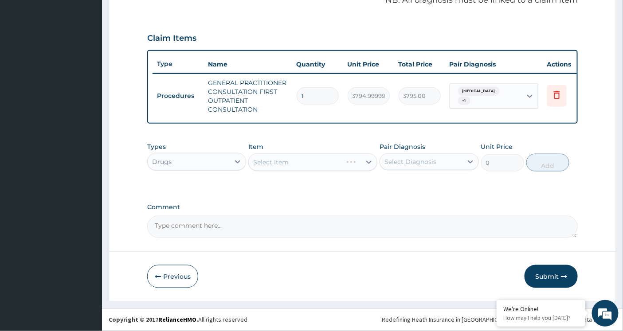
click at [303, 162] on div "Select Item" at bounding box center [312, 162] width 129 height 18
click at [302, 164] on div "Select Item" at bounding box center [312, 162] width 129 height 18
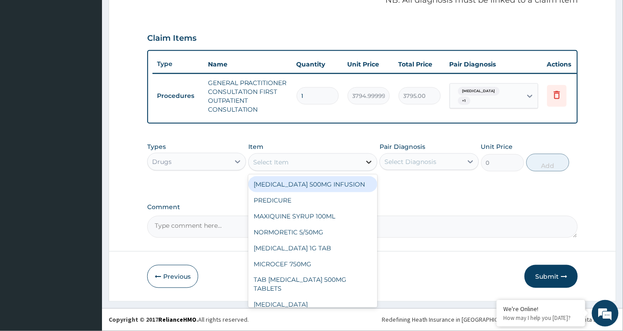
click at [368, 162] on icon at bounding box center [369, 162] width 5 height 3
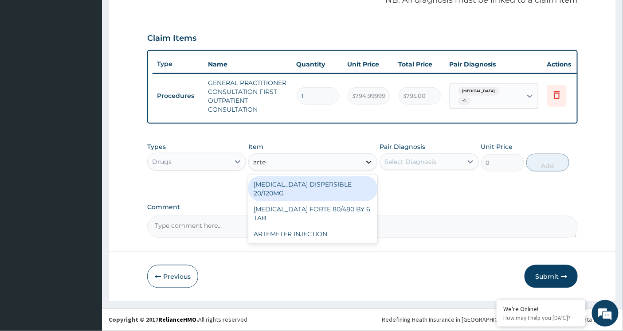
type input "artem"
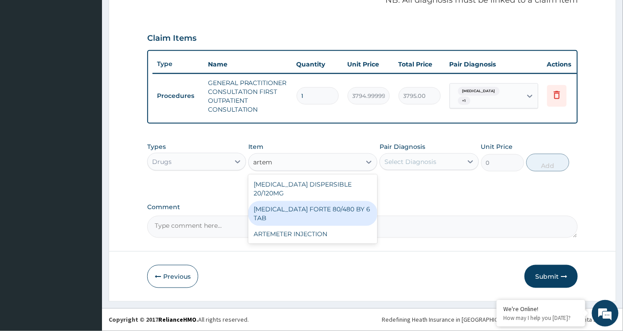
click at [347, 201] on div "[MEDICAL_DATA] FORTE 80/480 BY 6 TAB" at bounding box center [312, 213] width 129 height 25
type input "480.70000000000005"
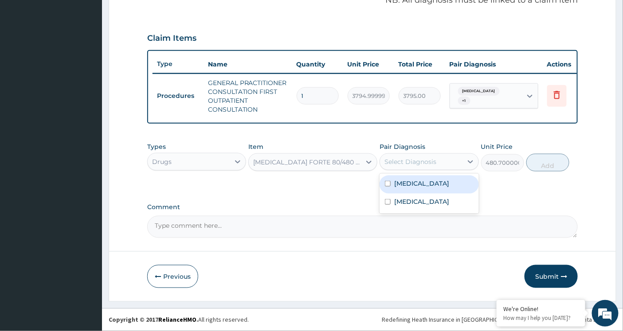
click at [439, 158] on div "Select Diagnosis" at bounding box center [421, 162] width 82 height 14
click at [410, 183] on label "[MEDICAL_DATA]" at bounding box center [421, 183] width 55 height 9
checkbox input "true"
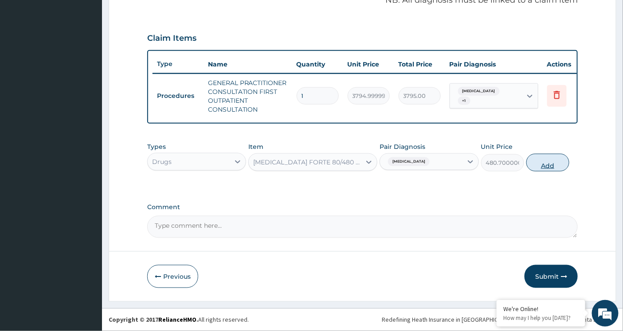
click at [548, 166] on button "Add" at bounding box center [547, 163] width 43 height 18
type input "0"
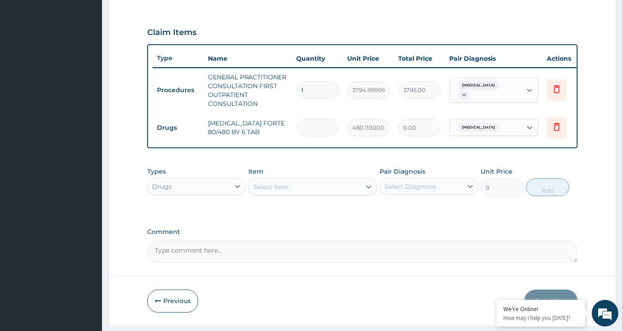
type input "0.00"
type input "6"
type input "2884.20"
type input "6"
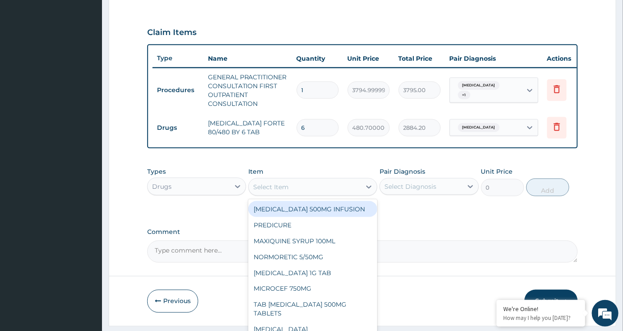
click at [325, 194] on div "Select Item" at bounding box center [305, 187] width 112 height 14
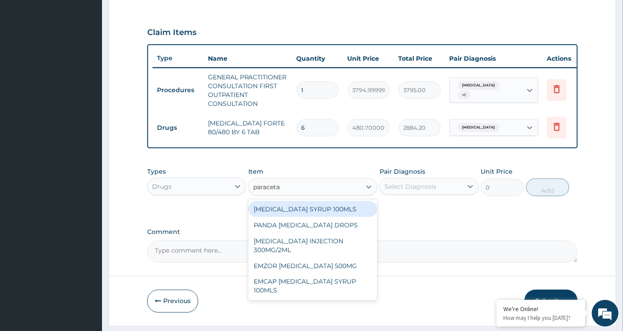
type input "paracetam"
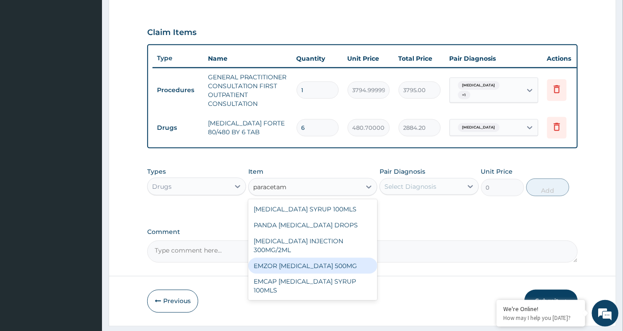
click at [309, 272] on div "EMZOR [MEDICAL_DATA] 500MG" at bounding box center [312, 266] width 129 height 16
type input "25.299999999999997"
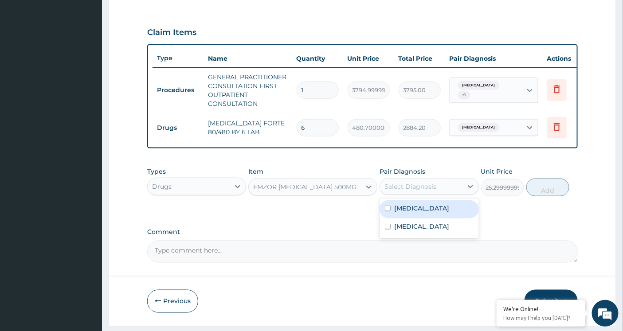
click at [433, 191] on div "Select Diagnosis" at bounding box center [410, 186] width 52 height 9
click at [397, 213] on label "[MEDICAL_DATA]" at bounding box center [421, 208] width 55 height 9
checkbox input "true"
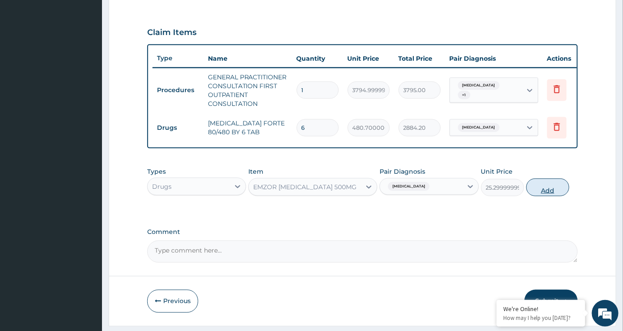
click at [539, 194] on button "Add" at bounding box center [547, 188] width 43 height 18
type input "0"
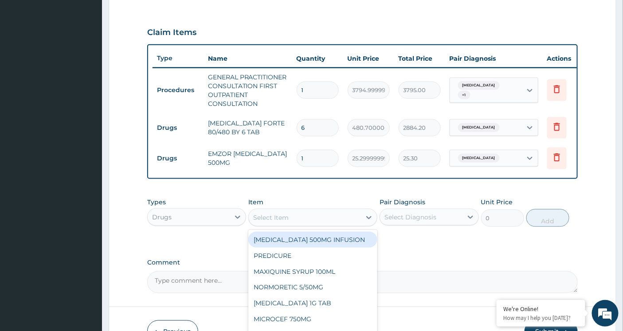
click at [268, 222] on div "Select Item" at bounding box center [270, 217] width 35 height 9
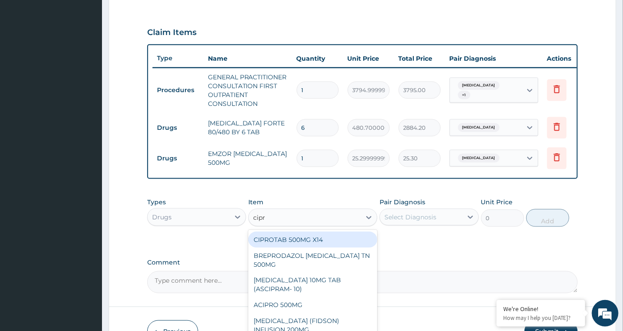
type input "[MEDICAL_DATA]"
click at [289, 244] on div "CIPROTAB 500MG X14" at bounding box center [312, 240] width 129 height 16
type input "341.54999999999995"
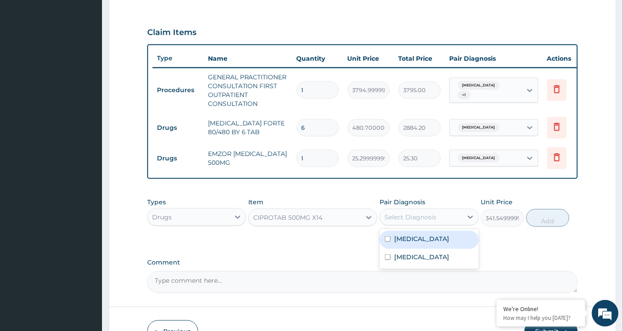
click at [409, 222] on div "Select Diagnosis" at bounding box center [410, 217] width 52 height 9
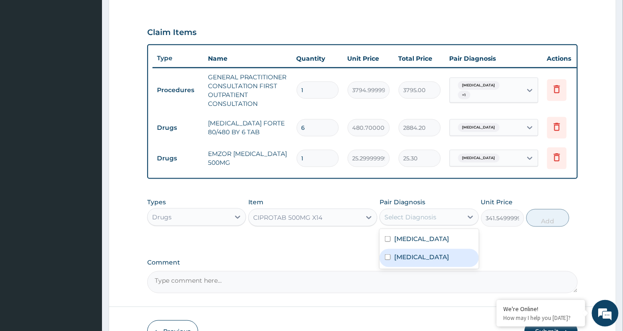
click at [401, 260] on label "[MEDICAL_DATA]" at bounding box center [421, 257] width 55 height 9
checkbox input "true"
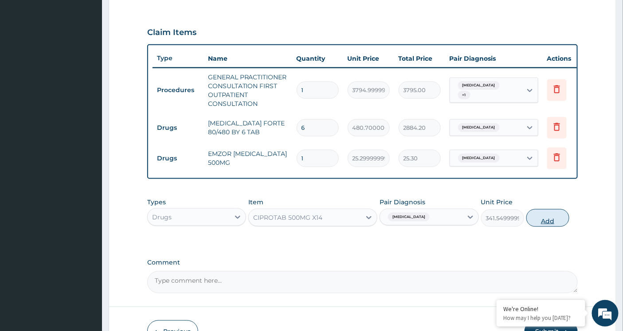
click at [540, 227] on button "Add" at bounding box center [547, 218] width 43 height 18
type input "0"
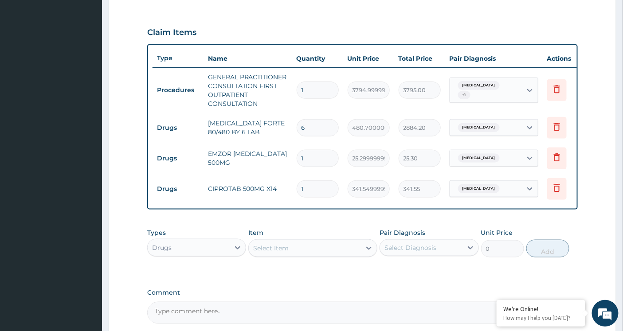
type input "0.00"
type input "1"
type input "341.55"
type input "10"
type input "3415.50"
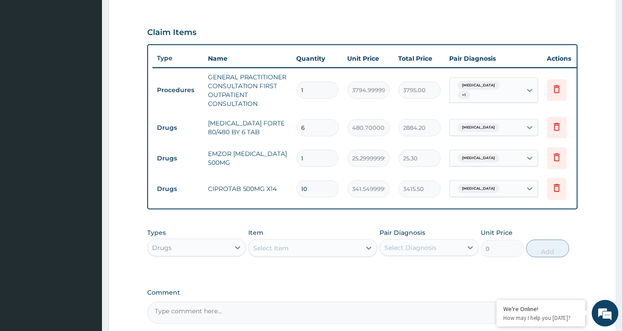
type input "10"
click at [309, 158] on input "1" at bounding box center [318, 158] width 42 height 17
type input "12"
type input "303.60"
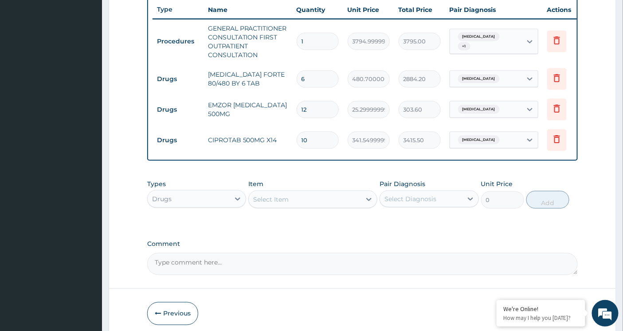
scroll to position [357, 0]
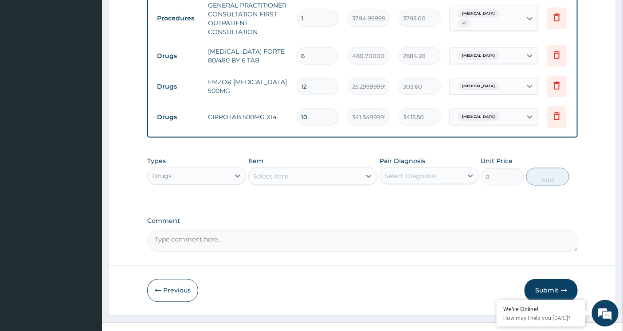
type input "12"
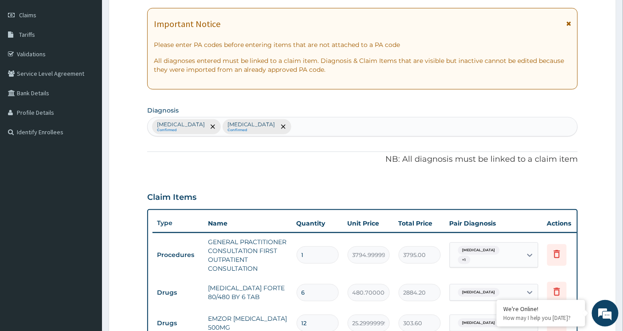
scroll to position [0, 0]
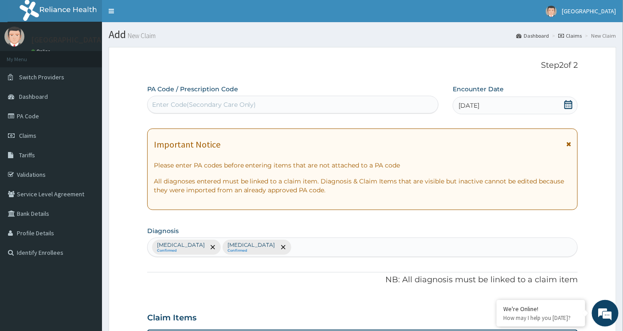
click at [277, 102] on div "Enter Code(Secondary Care Only)" at bounding box center [293, 105] width 291 height 14
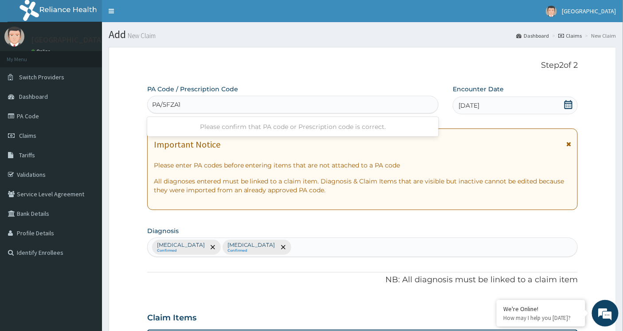
type input "PA/5FZA17"
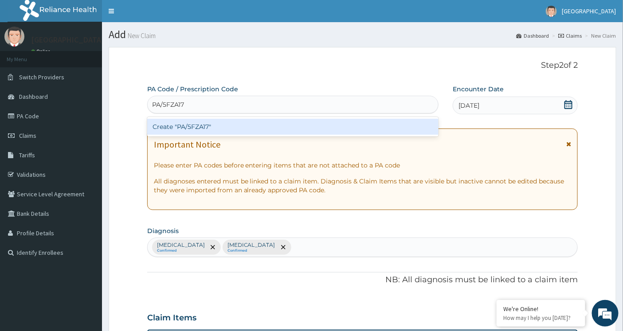
click at [253, 125] on div "Create "PA/5FZA17"" at bounding box center [293, 127] width 292 height 16
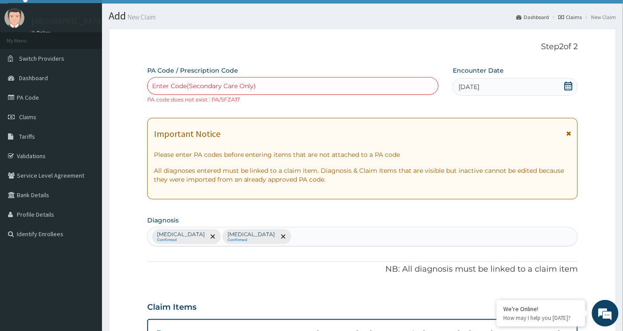
scroll to position [18, 0]
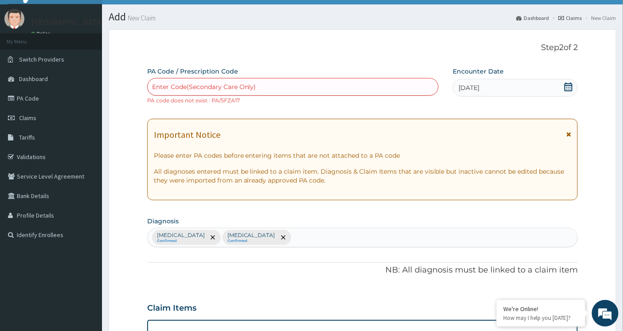
click at [269, 86] on div "Enter Code(Secondary Care Only)" at bounding box center [293, 87] width 291 height 14
type input "PA/5F7A17"
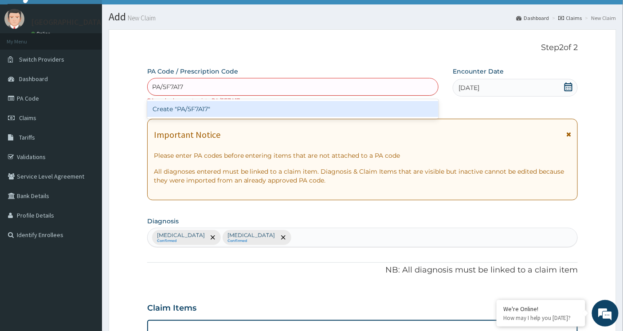
click at [254, 110] on div "Create "PA/5F7A17"" at bounding box center [293, 109] width 292 height 16
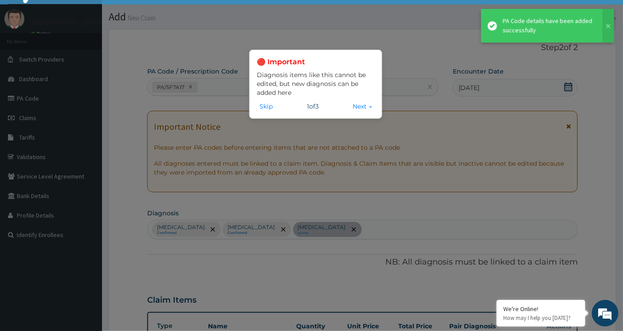
scroll to position [339, 0]
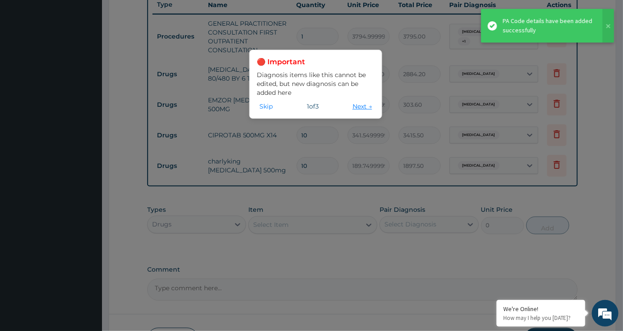
click at [352, 105] on button "Next →" at bounding box center [362, 107] width 25 height 10
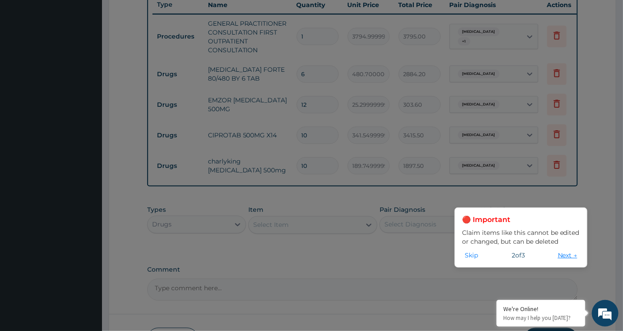
click at [559, 254] on button "Next →" at bounding box center [567, 255] width 25 height 10
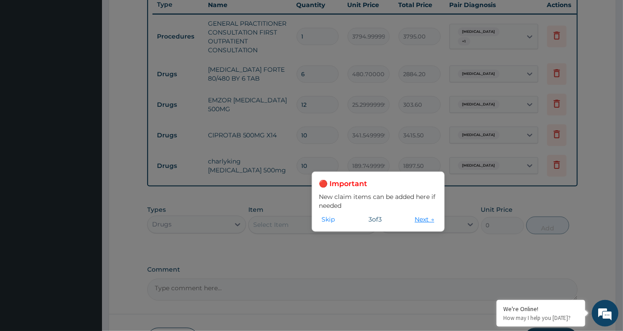
click at [419, 218] on button "Next →" at bounding box center [424, 220] width 25 height 10
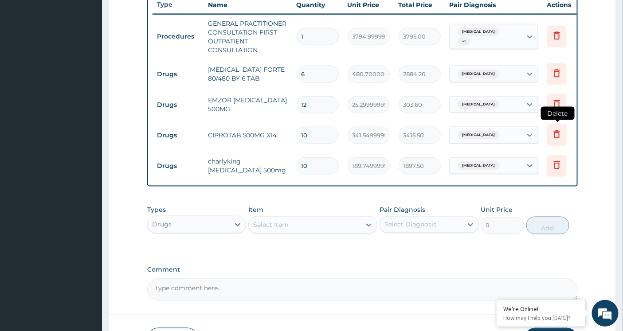
click at [552, 134] on icon at bounding box center [556, 134] width 11 height 11
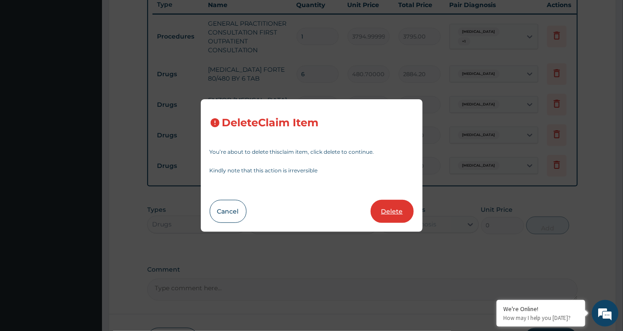
click at [379, 213] on button "Delete" at bounding box center [392, 211] width 43 height 23
type input "189.74999999999997"
type input "1897.50"
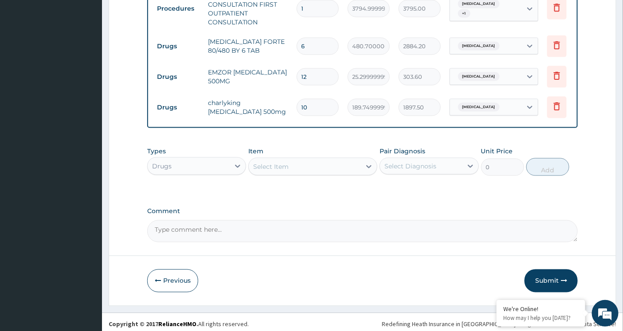
scroll to position [378, 0]
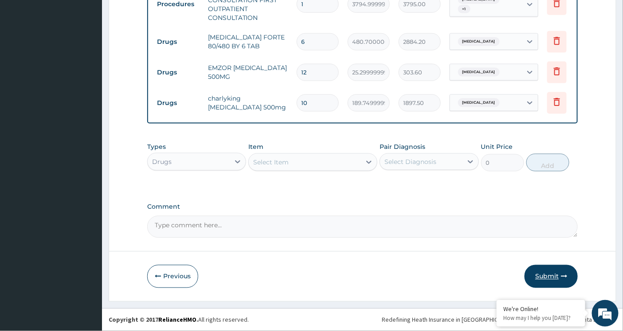
click at [547, 276] on button "Submit" at bounding box center [550, 276] width 53 height 23
